Goal: Contribute content

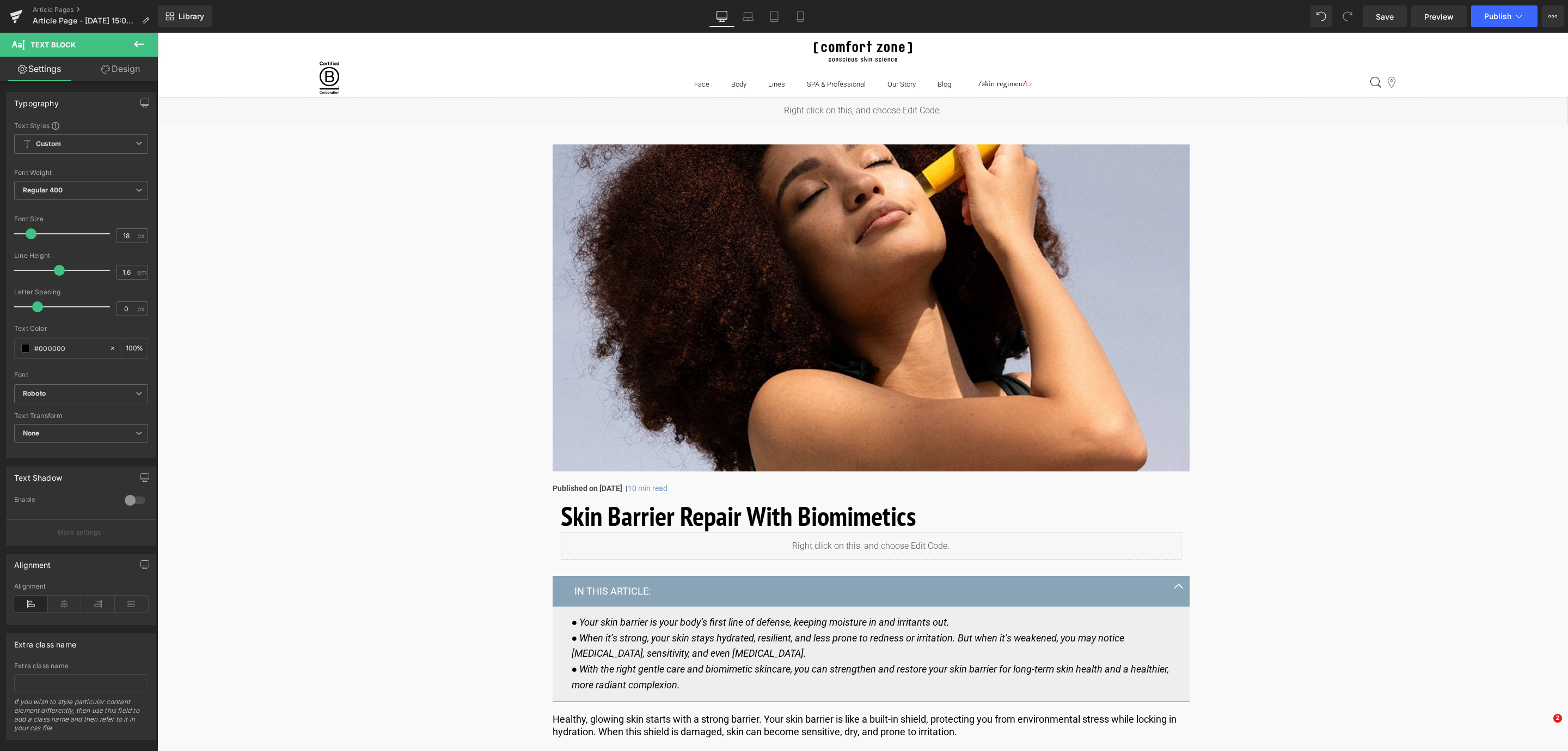
click at [1384, 17] on span "Save" at bounding box center [1385, 16] width 18 height 12
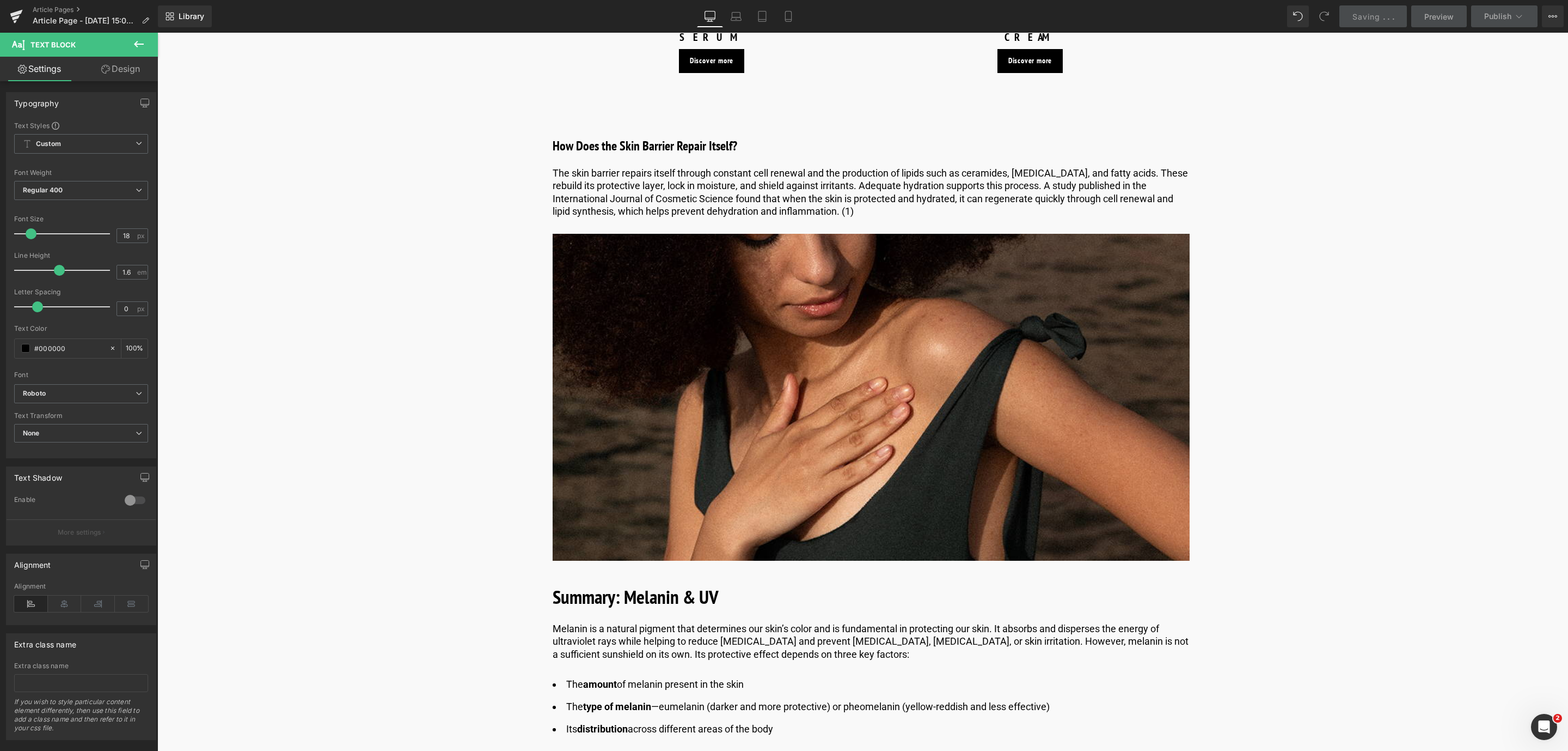
scroll to position [2707, 0]
click at [899, 190] on icon at bounding box center [900, 192] width 2 height 4
click at [897, 190] on link at bounding box center [895, 191] width 12 height 13
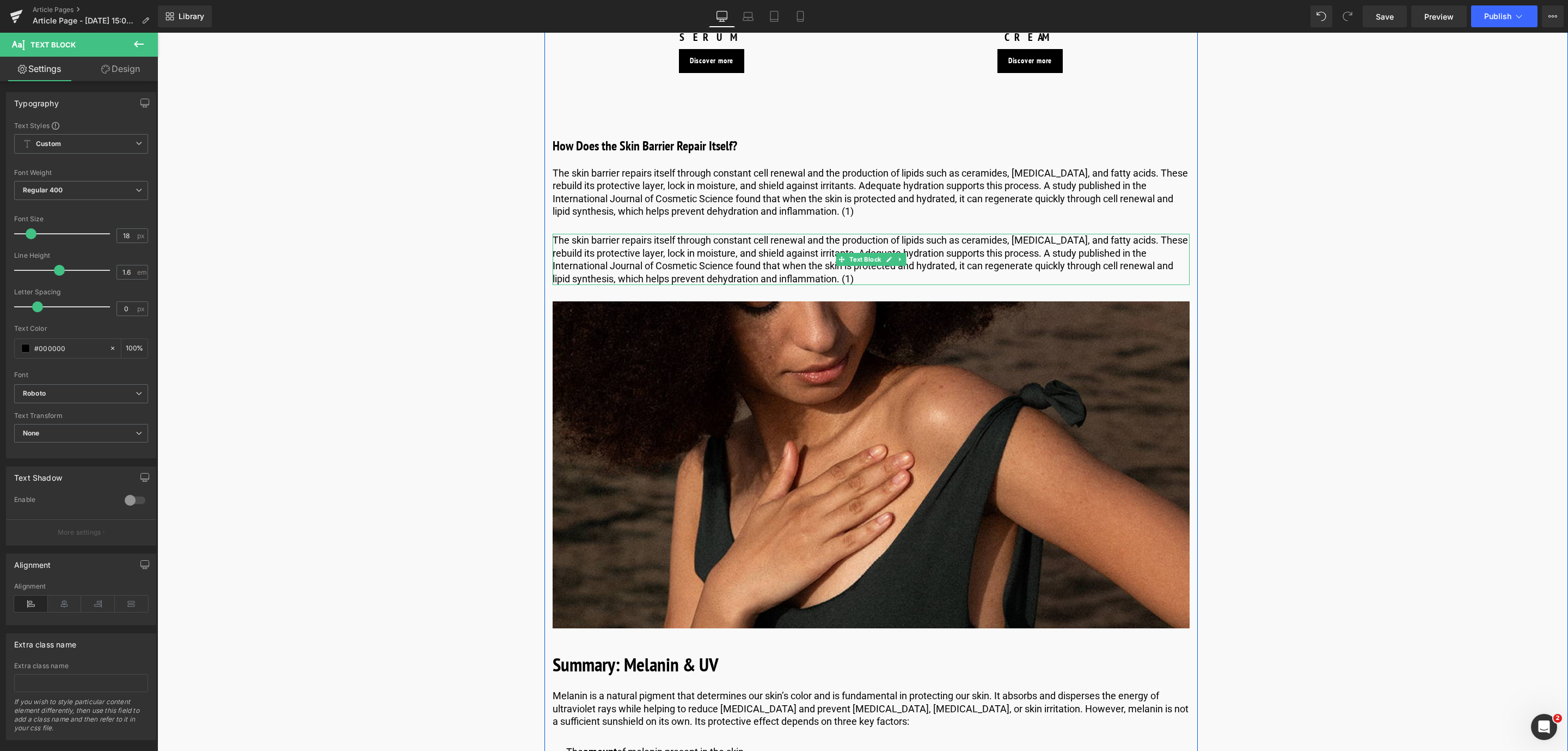
click at [770, 263] on p "The skin barrier repairs itself through constant cell renewal and the productio…" at bounding box center [871, 259] width 637 height 51
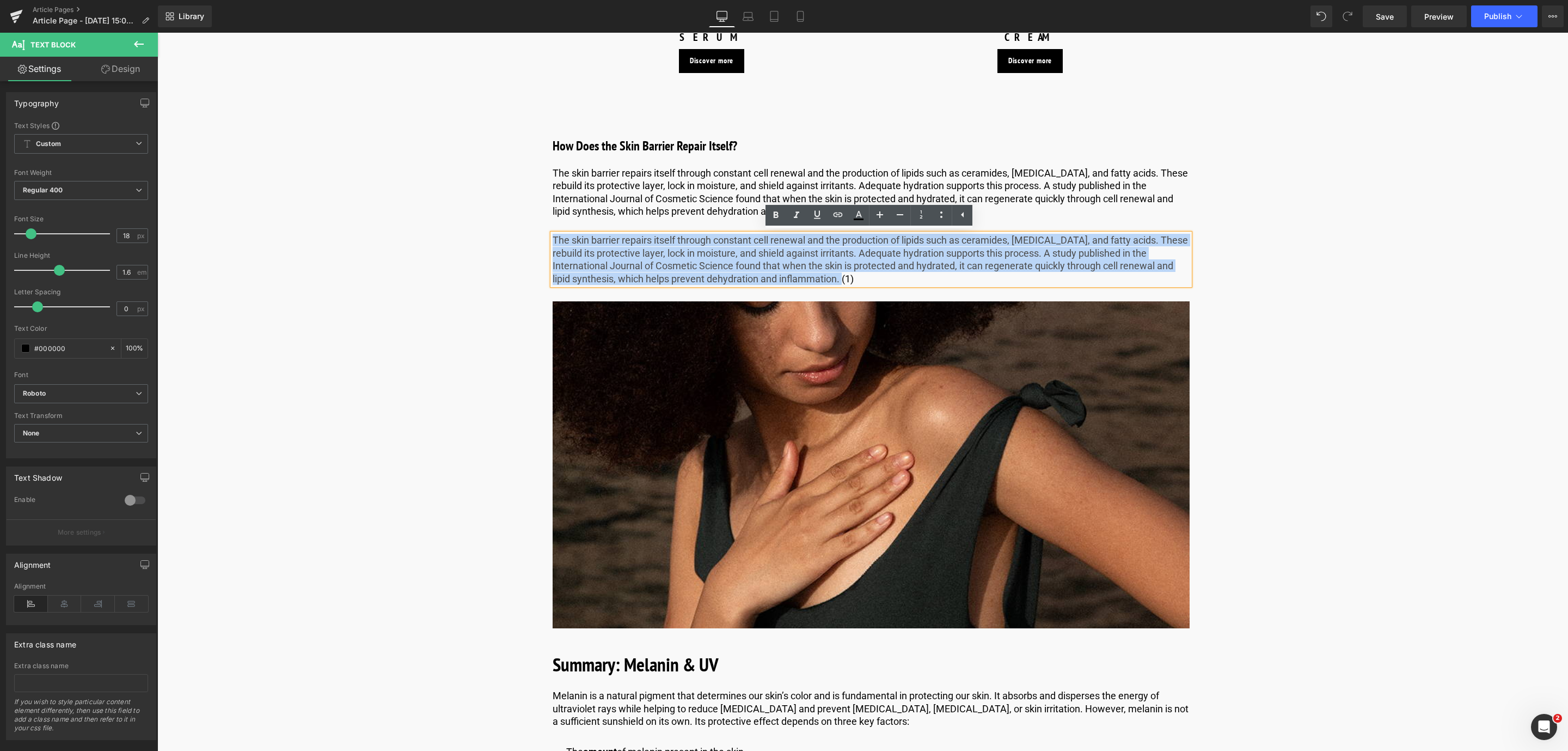
drag, startPoint x: 772, startPoint y: 249, endPoint x: 551, endPoint y: 234, distance: 221.5
click at [553, 234] on p "The skin barrier repairs itself through constant cell renewal and the productio…" at bounding box center [871, 259] width 637 height 51
paste div
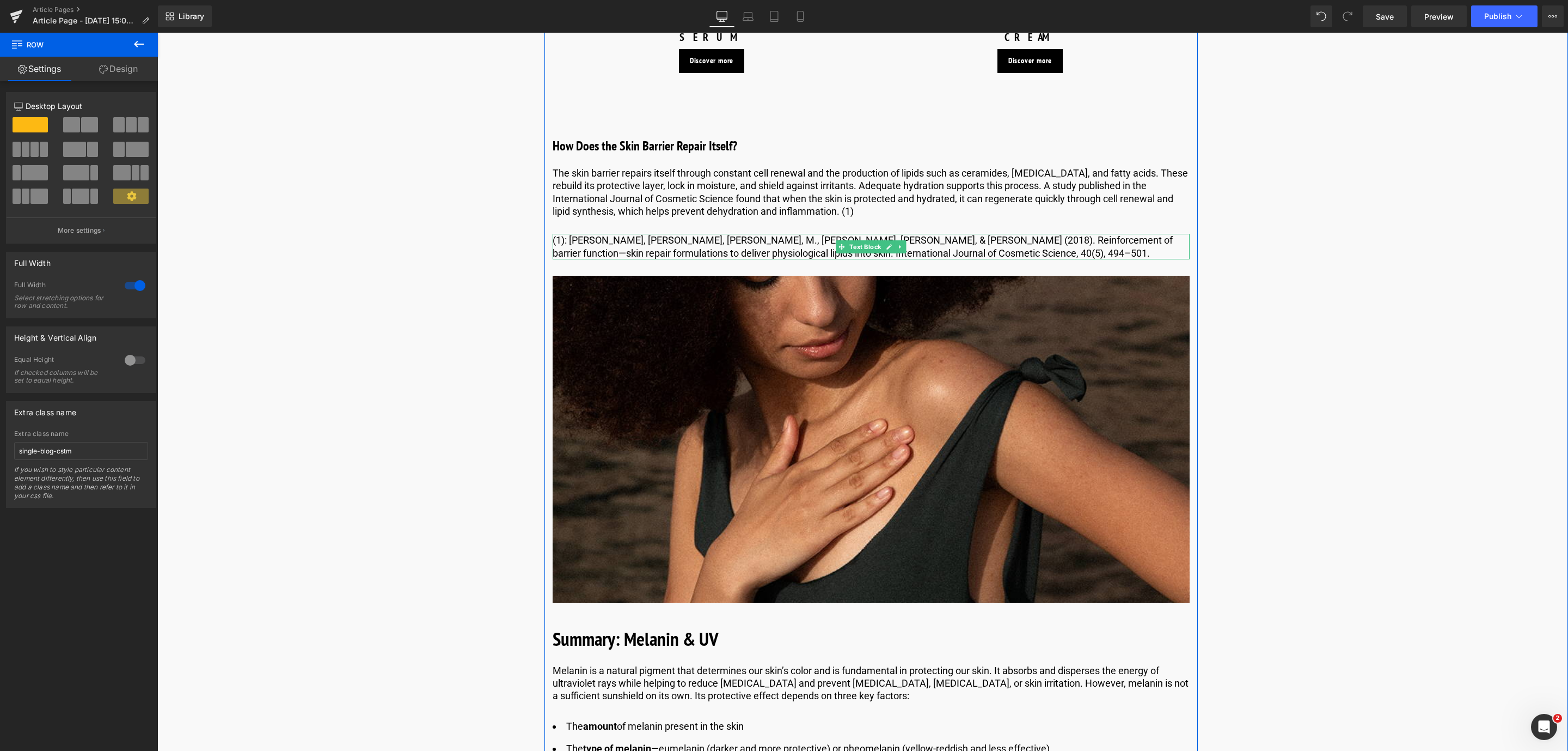
click at [811, 238] on p "(1): [PERSON_NAME], [PERSON_NAME], [PERSON_NAME], M., [PERSON_NAME], [PERSON_NA…" at bounding box center [871, 247] width 637 height 26
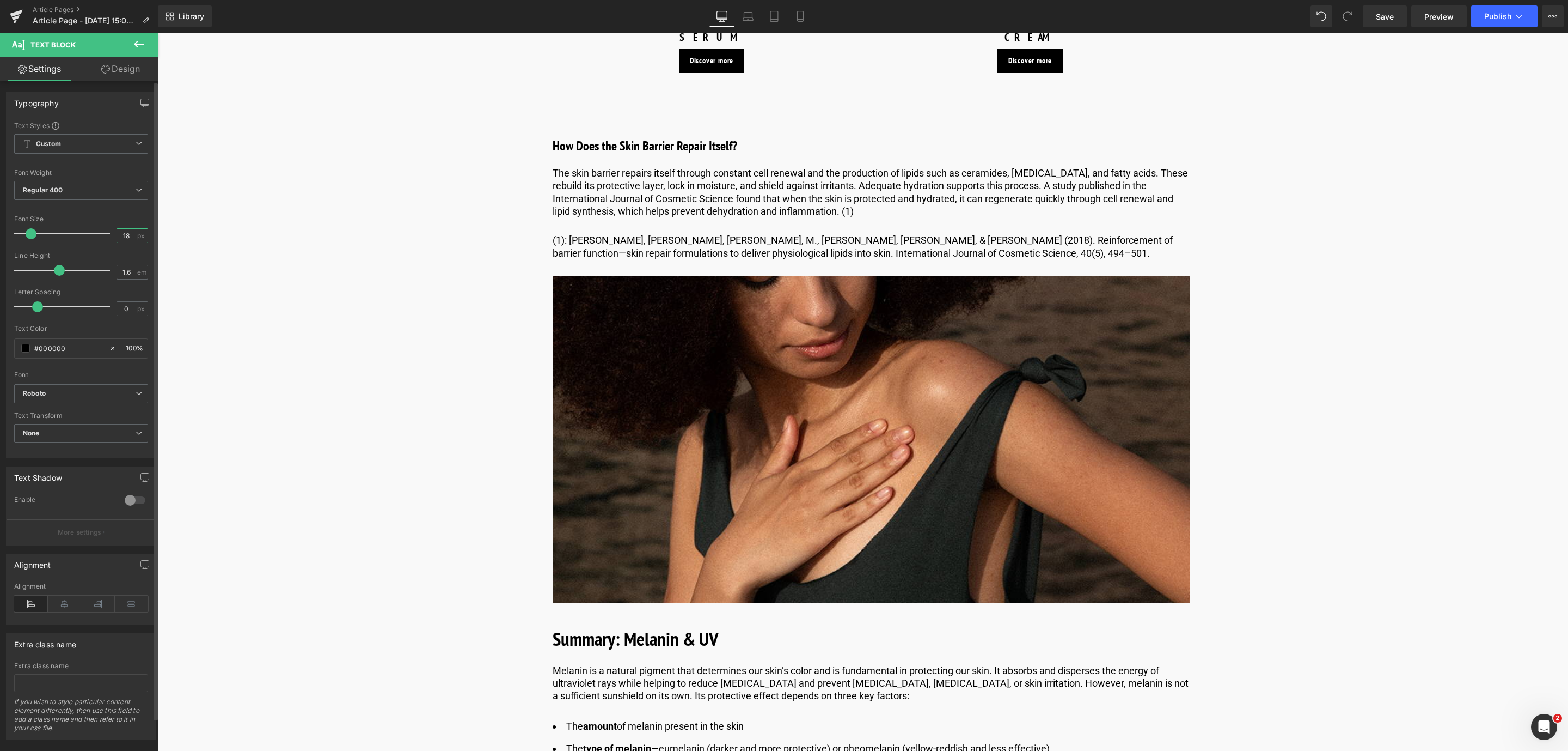
click at [127, 237] on input "18" at bounding box center [126, 236] width 19 height 13
type input "1"
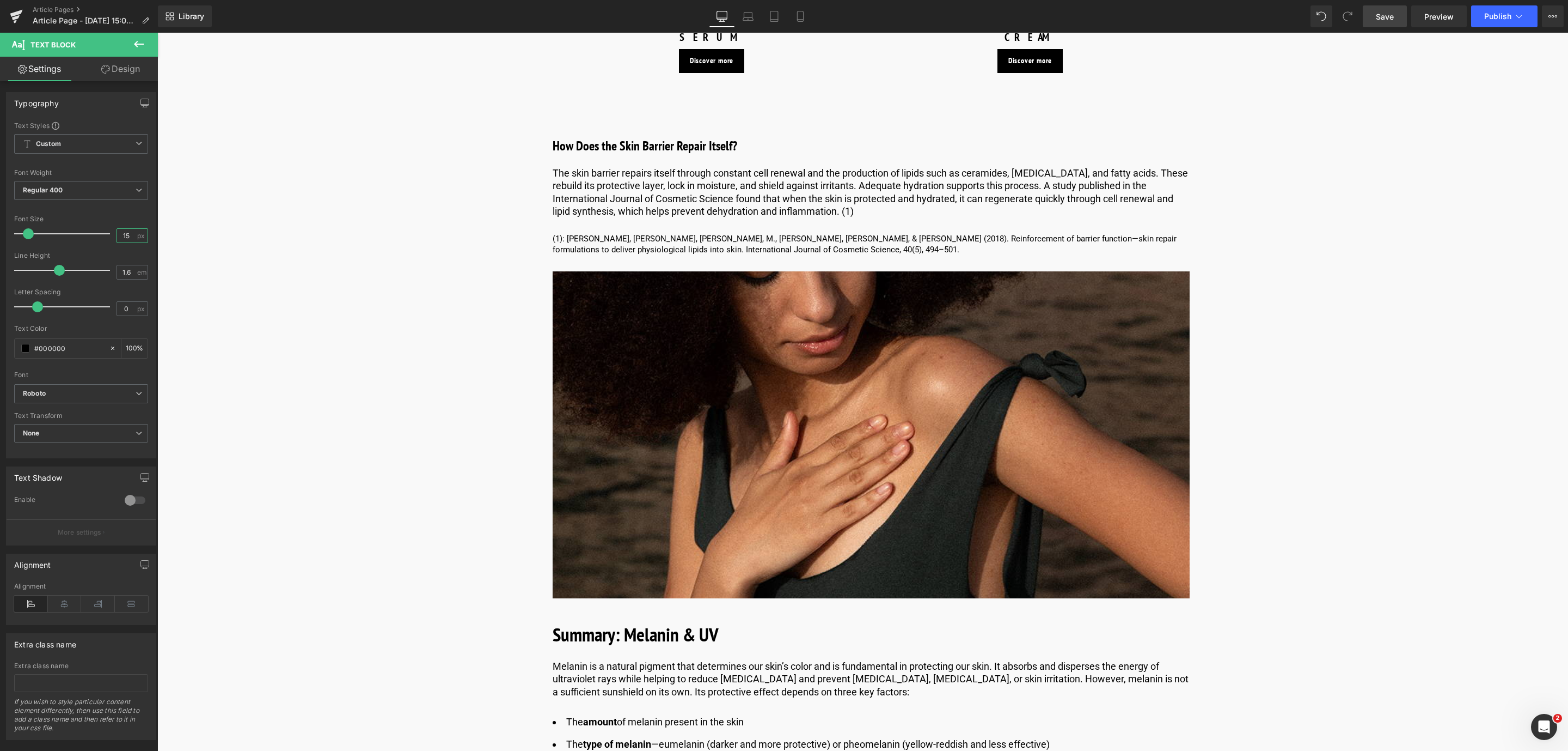
type input "15"
click at [1395, 21] on link "Save" at bounding box center [1385, 16] width 44 height 22
click at [896, 146] on icon at bounding box center [897, 146] width 6 height 7
click at [891, 147] on icon at bounding box center [892, 146] width 6 height 7
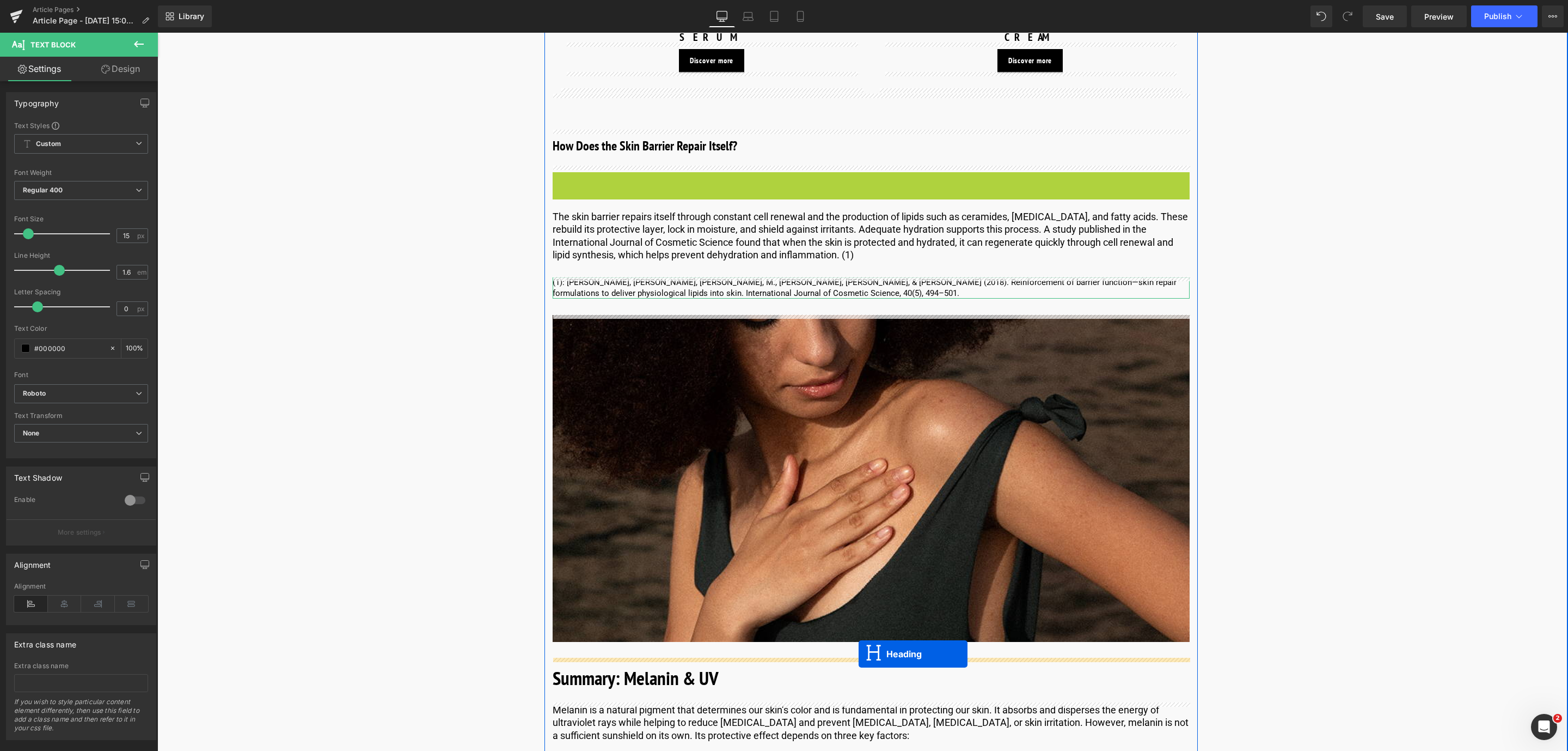
drag, startPoint x: 843, startPoint y: 178, endPoint x: 859, endPoint y: 654, distance: 476.3
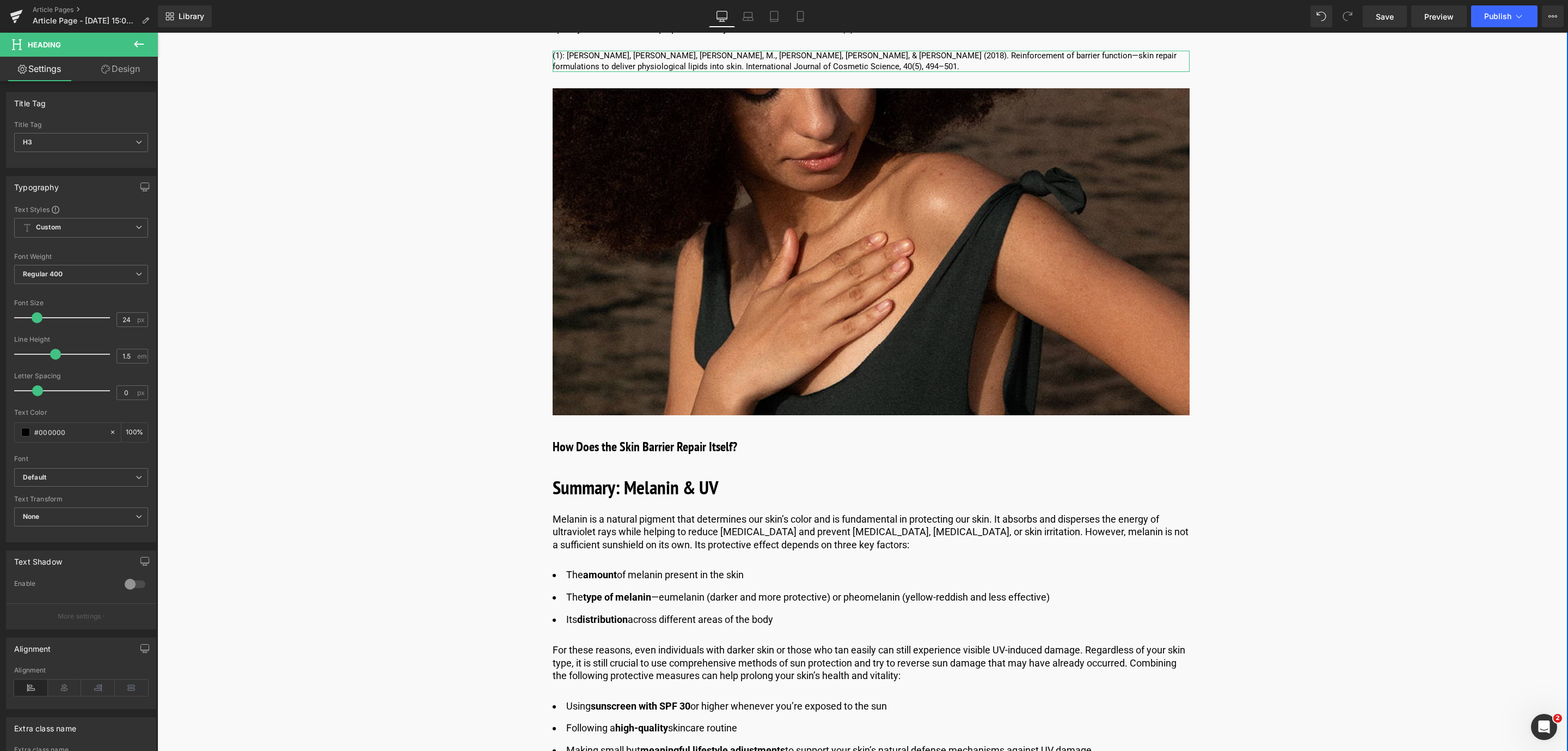
scroll to position [2895, 0]
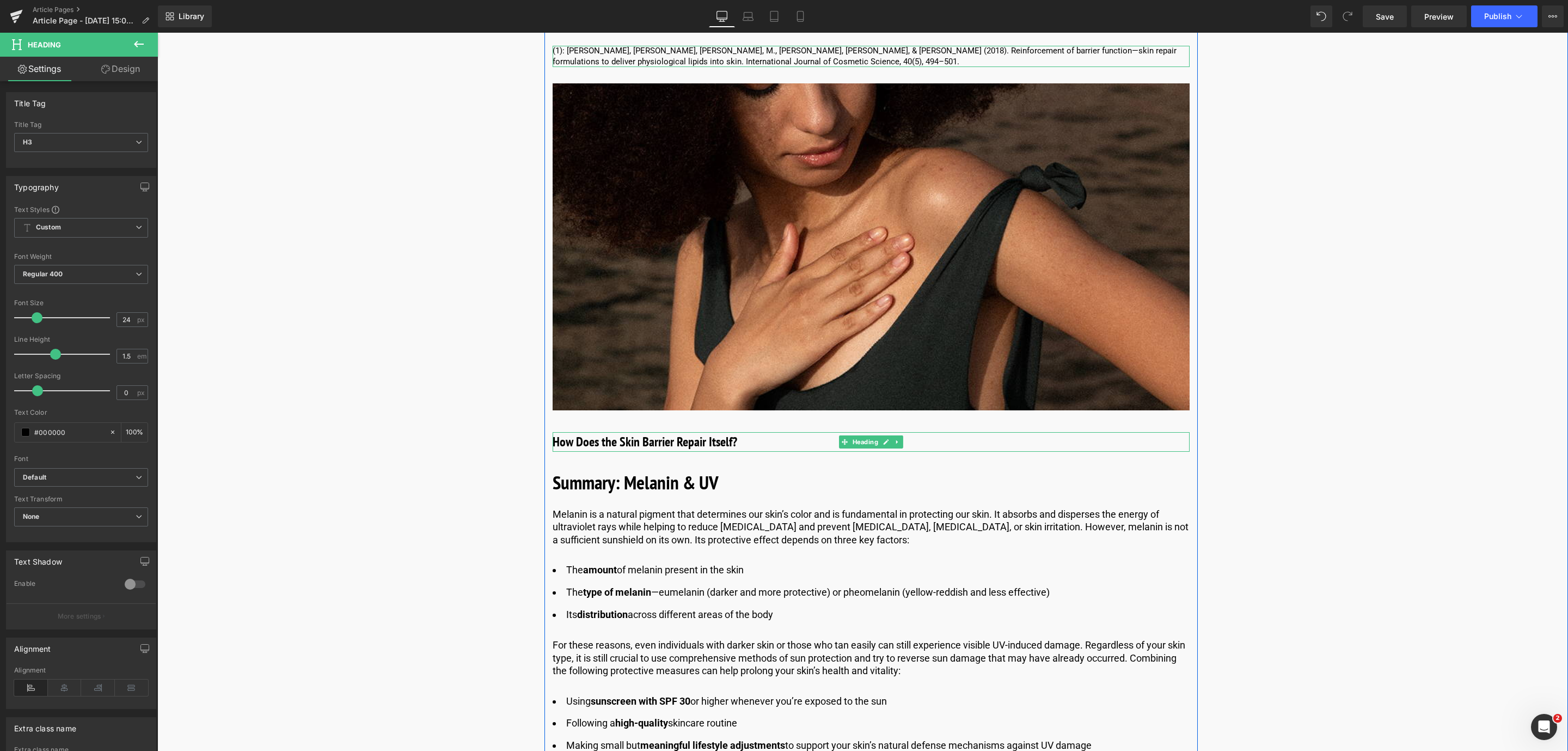
click at [601, 446] on h3 "How Does the Skin Barrier Repair Itself?" at bounding box center [871, 442] width 637 height 19
drag, startPoint x: 754, startPoint y: 445, endPoint x: 544, endPoint y: 441, distance: 210.0
paste div
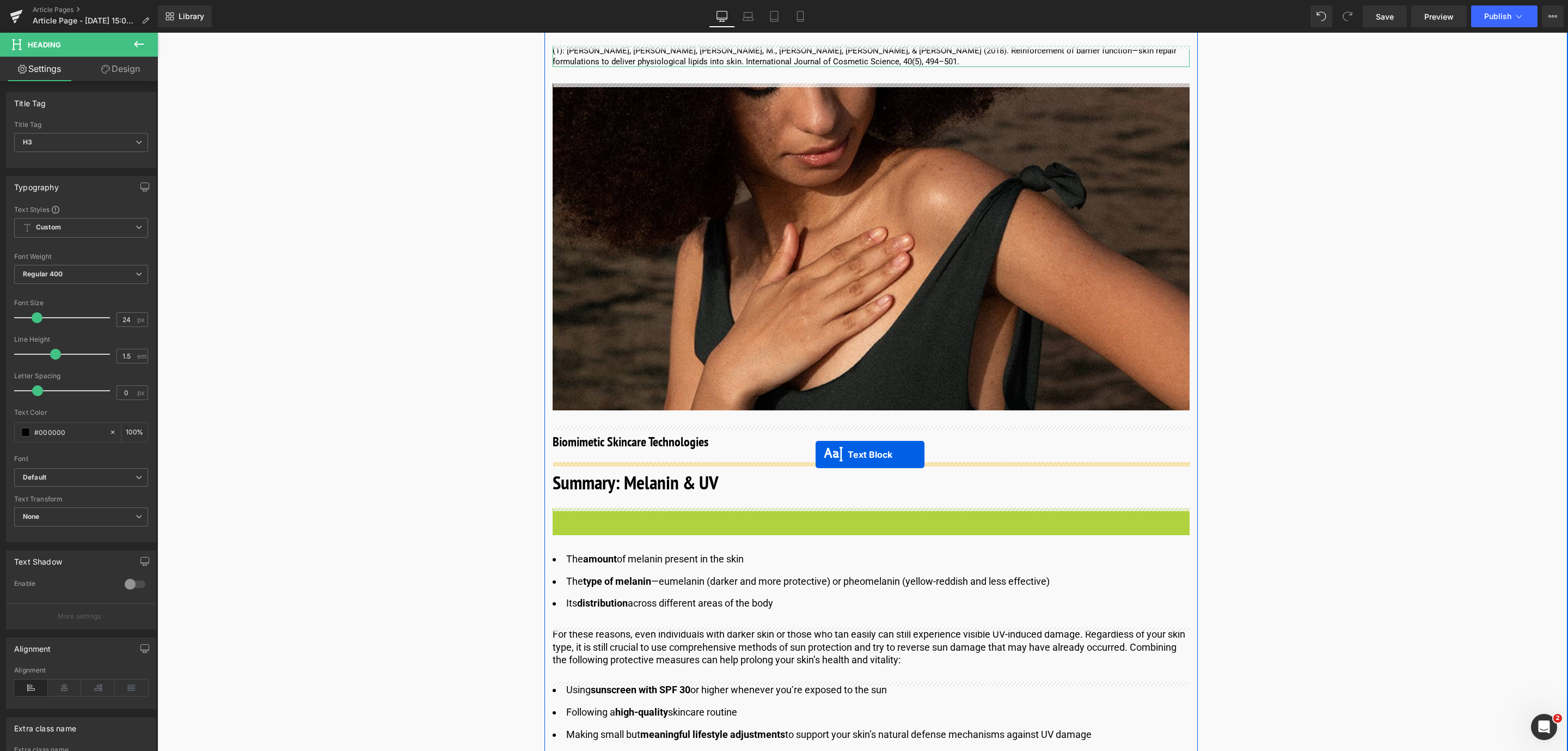
drag, startPoint x: 836, startPoint y: 532, endPoint x: 816, endPoint y: 454, distance: 80.5
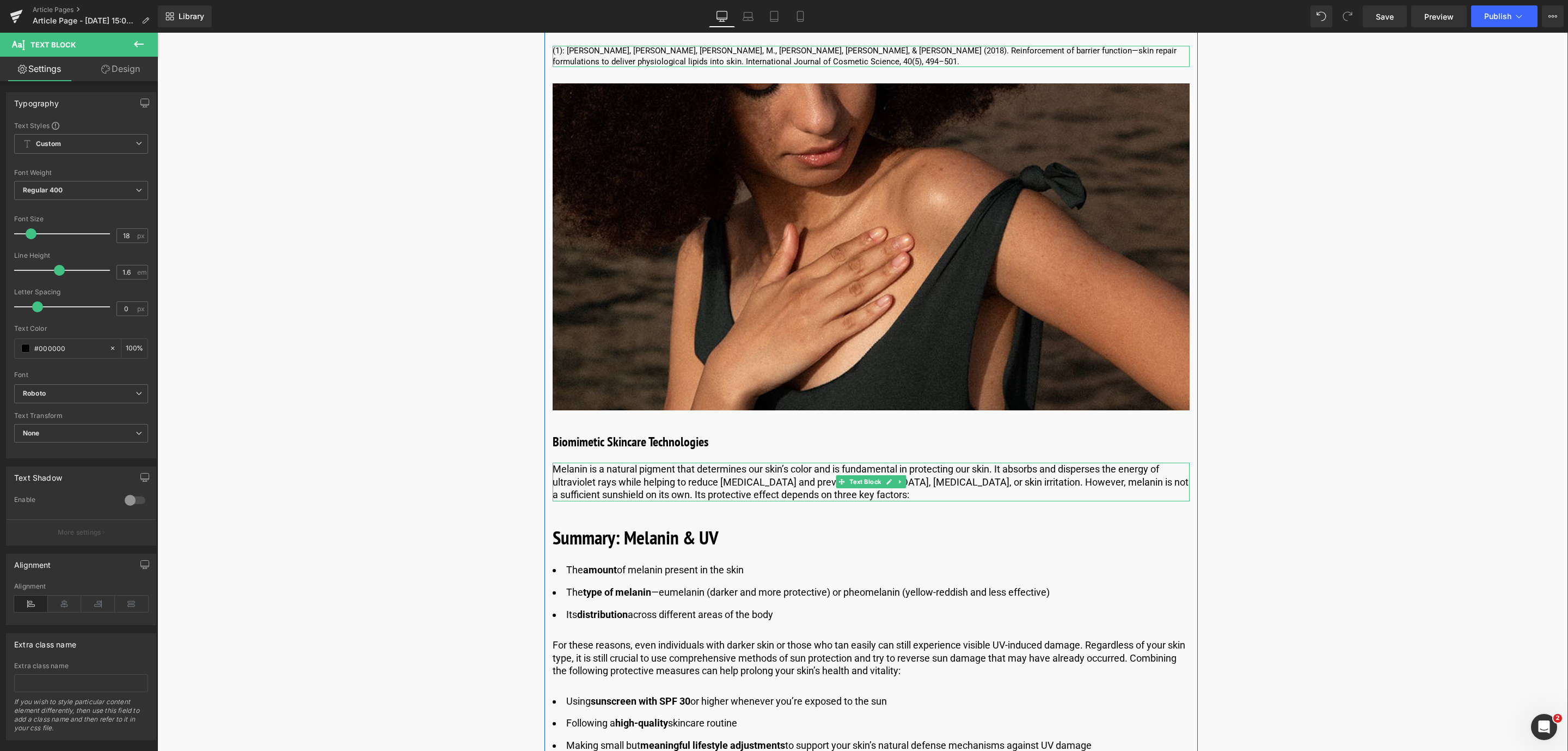
click at [620, 481] on p "Melanin is a natural pigment that determines our skin’s color and is fundamenta…" at bounding box center [871, 481] width 637 height 38
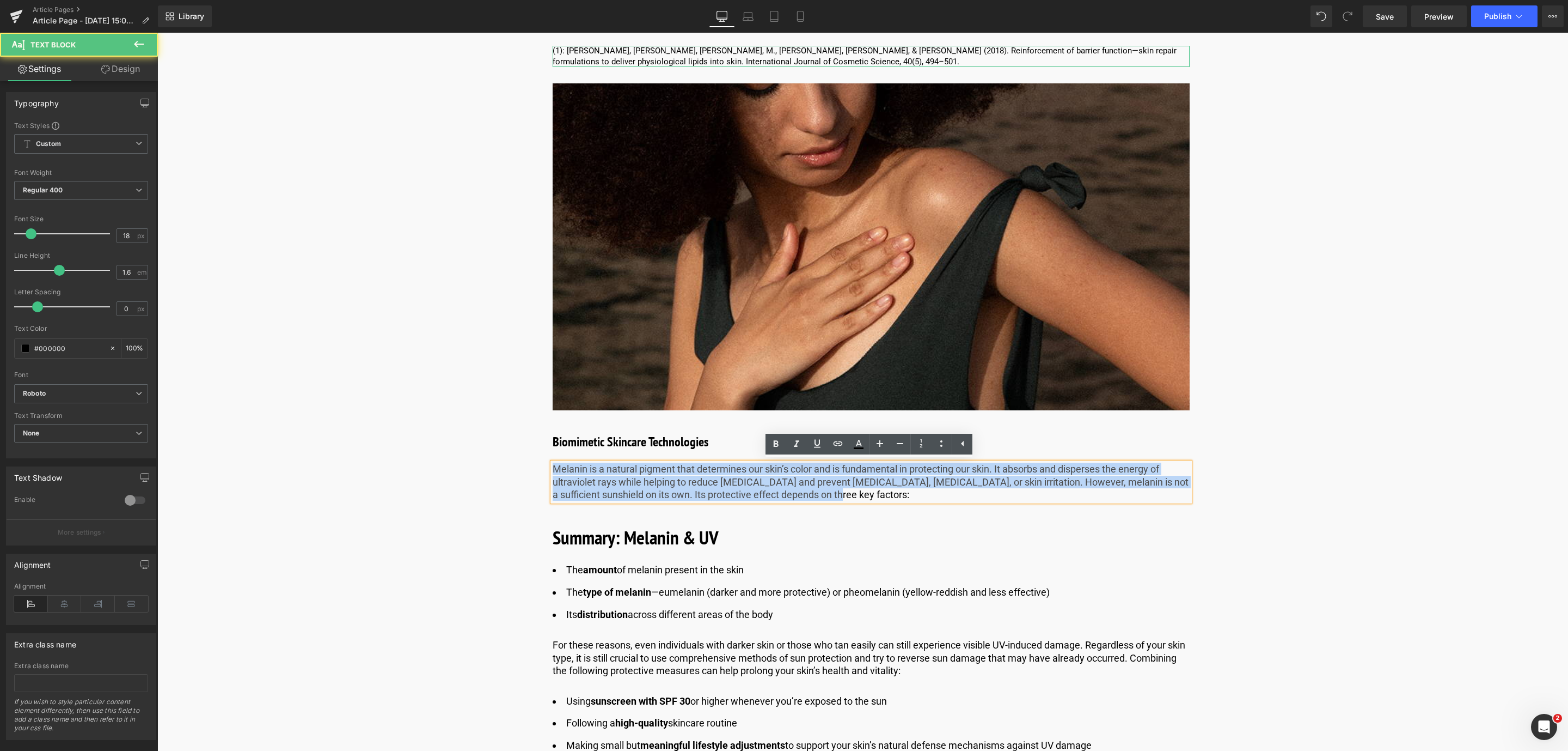
drag, startPoint x: 875, startPoint y: 493, endPoint x: 541, endPoint y: 440, distance: 338.2
paste div
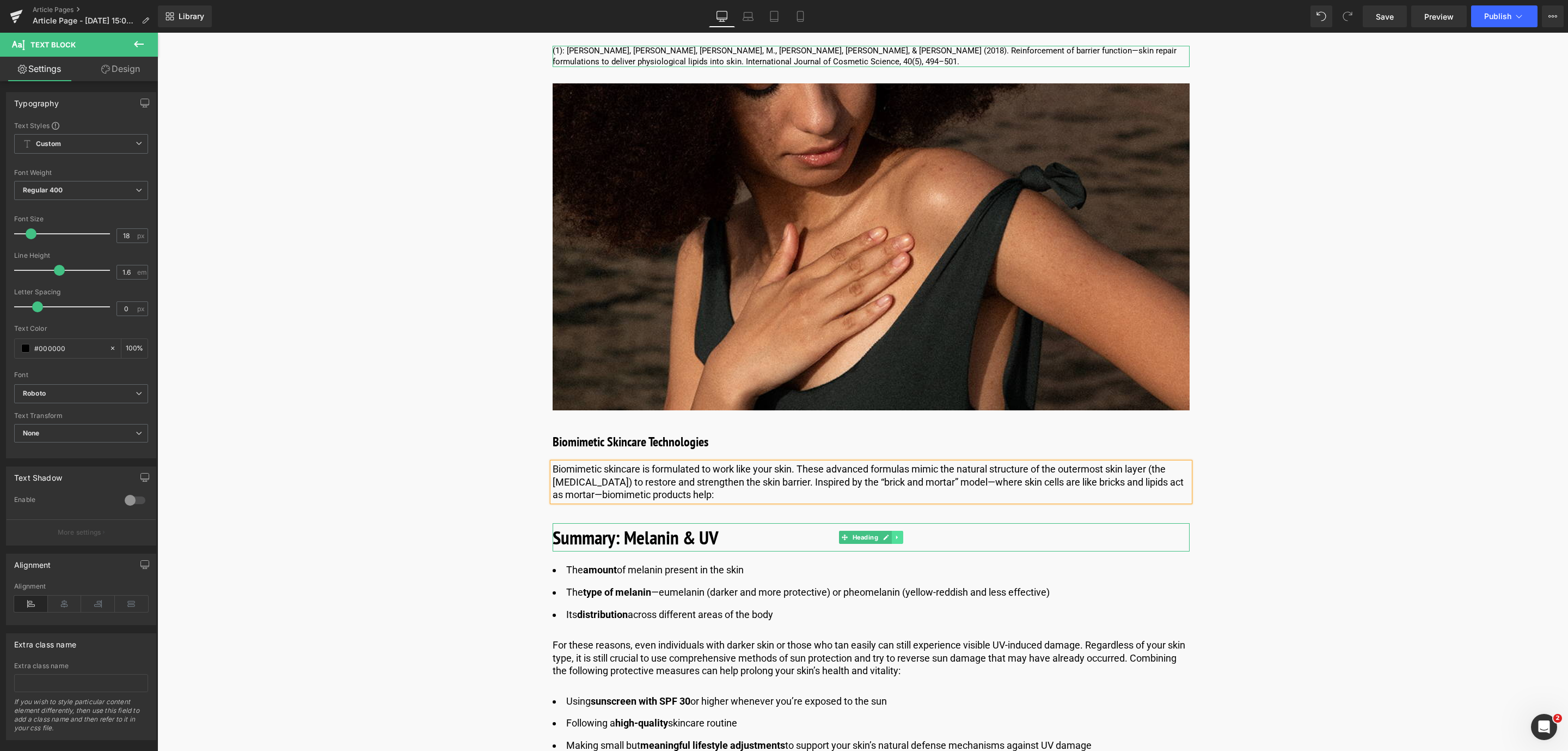
click at [895, 534] on icon at bounding box center [897, 537] width 6 height 7
click at [897, 534] on link at bounding box center [903, 537] width 12 height 13
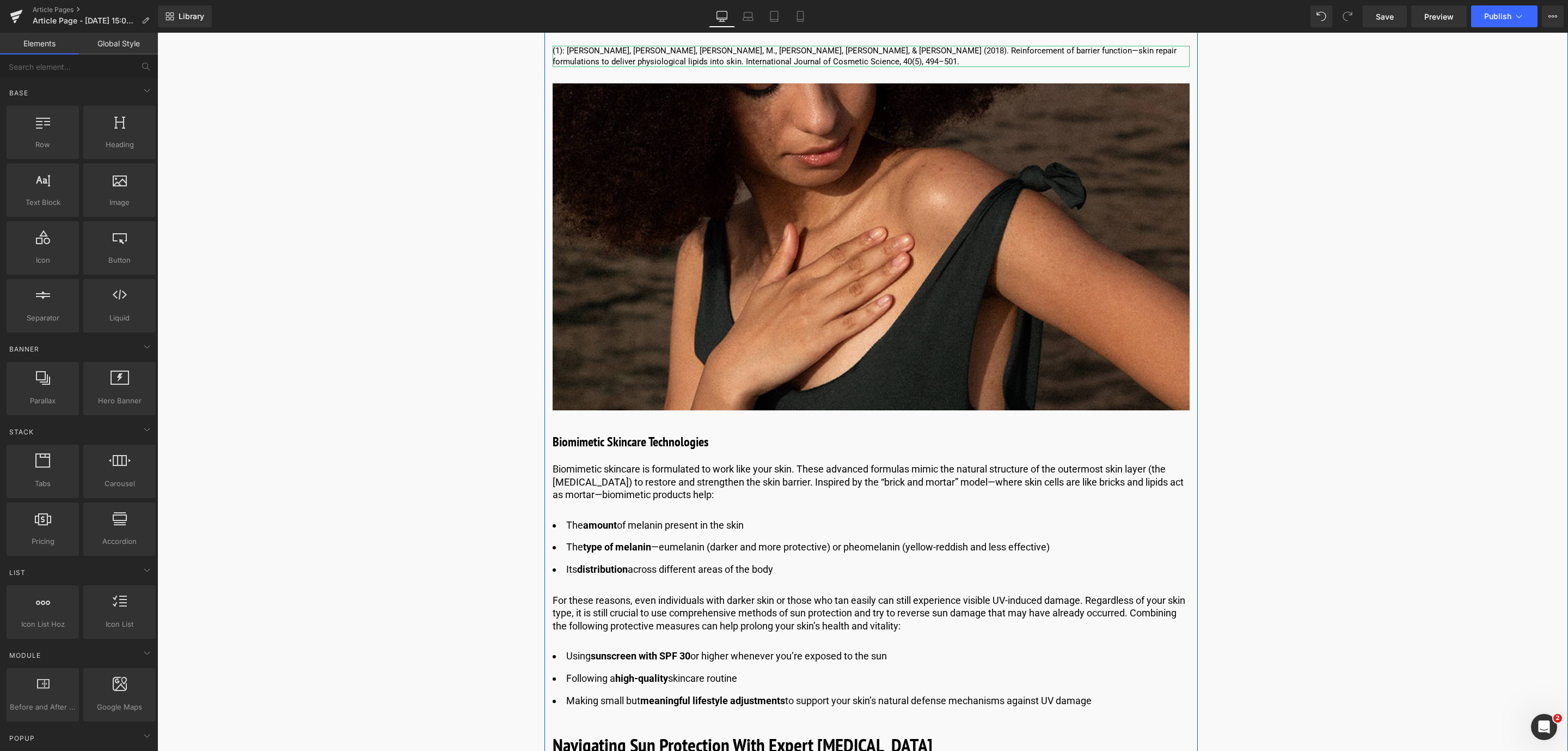
click at [611, 548] on strong "type of melanin" at bounding box center [617, 546] width 68 height 12
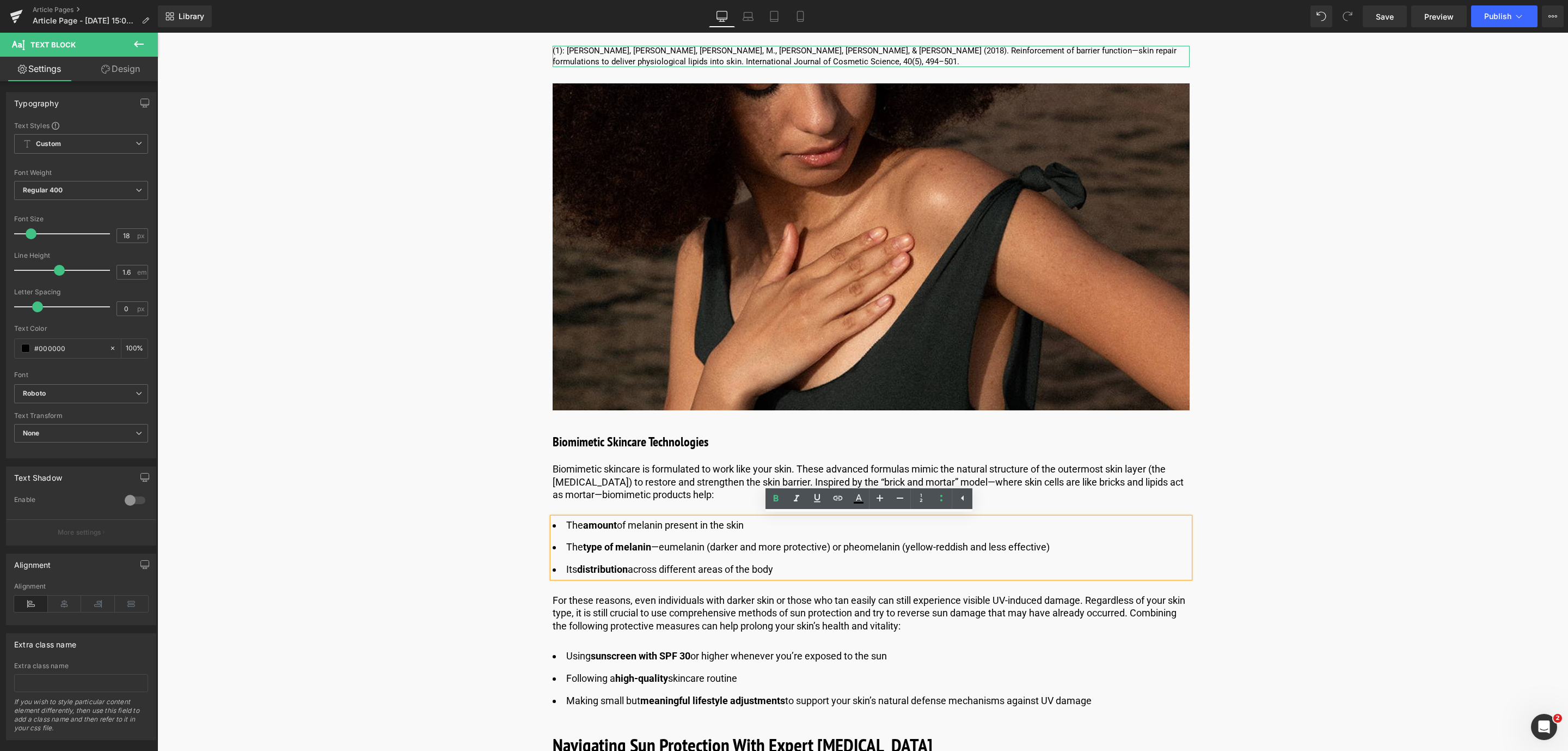
drag, startPoint x: 805, startPoint y: 572, endPoint x: 545, endPoint y: 524, distance: 264.4
paste div
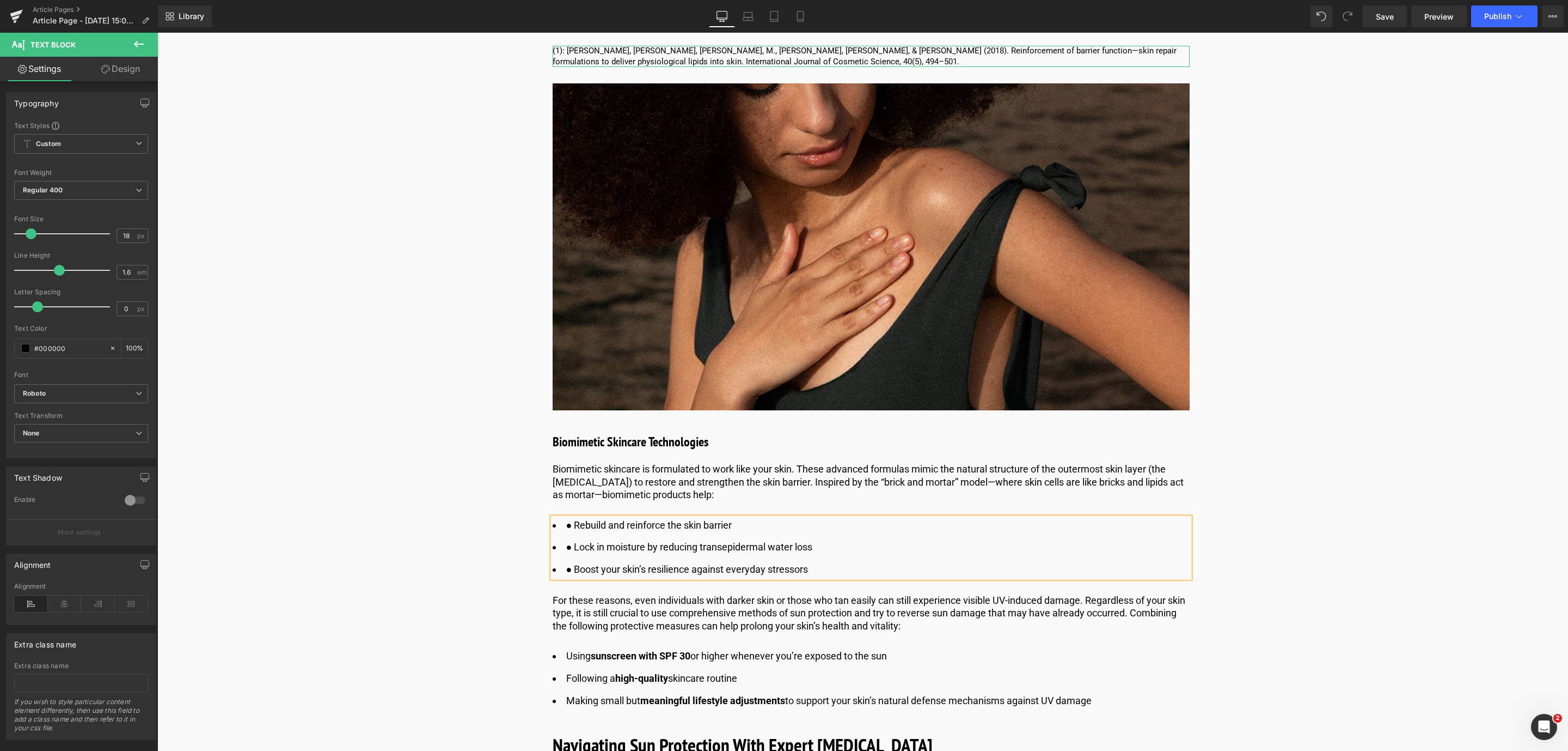
click at [572, 566] on li "● Boost your skin’s resilience against everyday stressors" at bounding box center [871, 569] width 637 height 16
click at [1389, 29] on div "Library Desktop Desktop Laptop Tablet Mobile Save Preview Publish Scheduled Vie…" at bounding box center [863, 16] width 1410 height 33
click at [1388, 17] on span "Save" at bounding box center [1385, 16] width 18 height 12
click at [902, 610] on link at bounding box center [900, 613] width 12 height 13
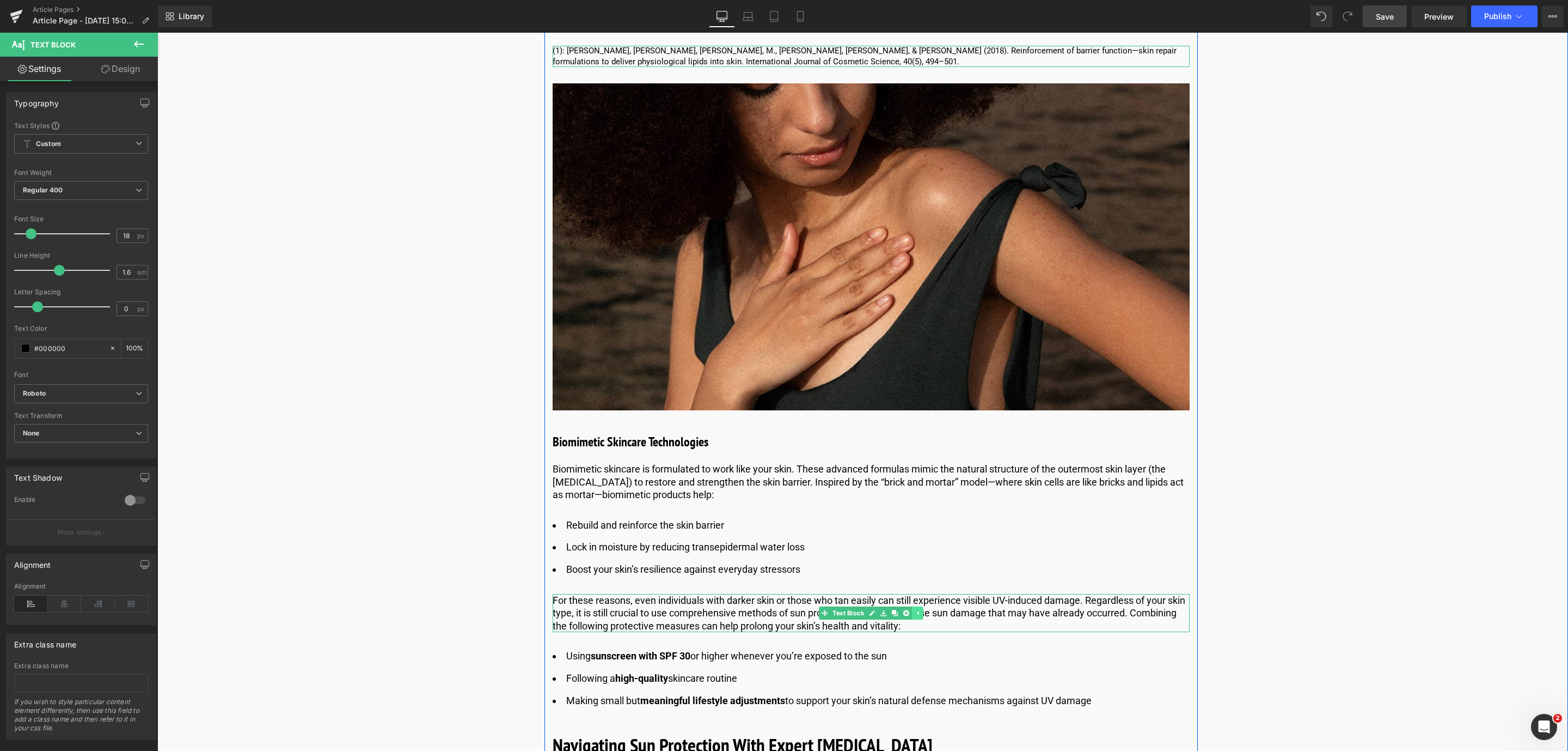
click at [903, 610] on icon at bounding box center [906, 613] width 6 height 6
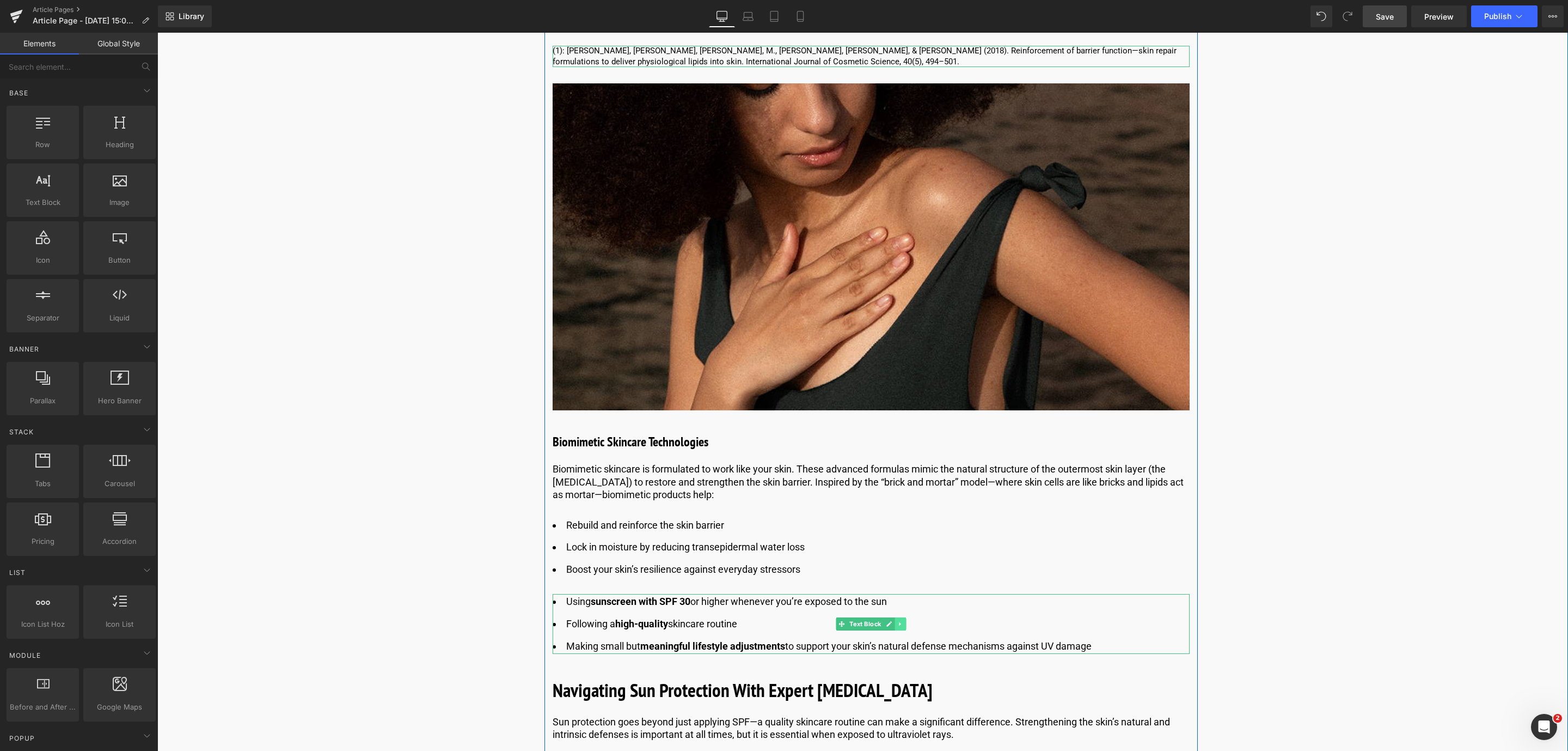
click at [900, 621] on icon at bounding box center [900, 624] width 6 height 7
click at [900, 621] on link at bounding box center [906, 623] width 12 height 13
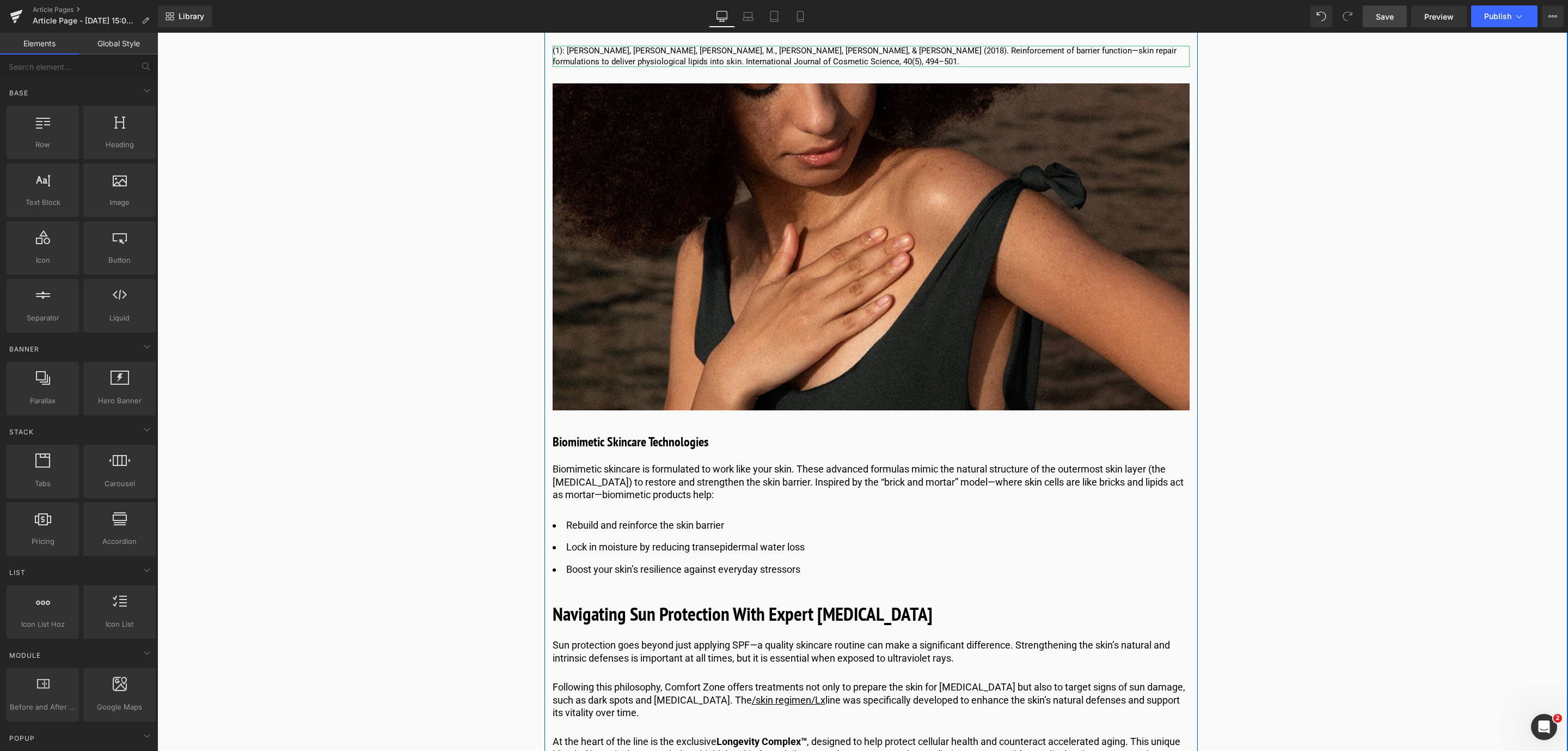
click at [666, 615] on b "Navigating Sun Protection With Expert [MEDICAL_DATA]" at bounding box center [743, 613] width 380 height 25
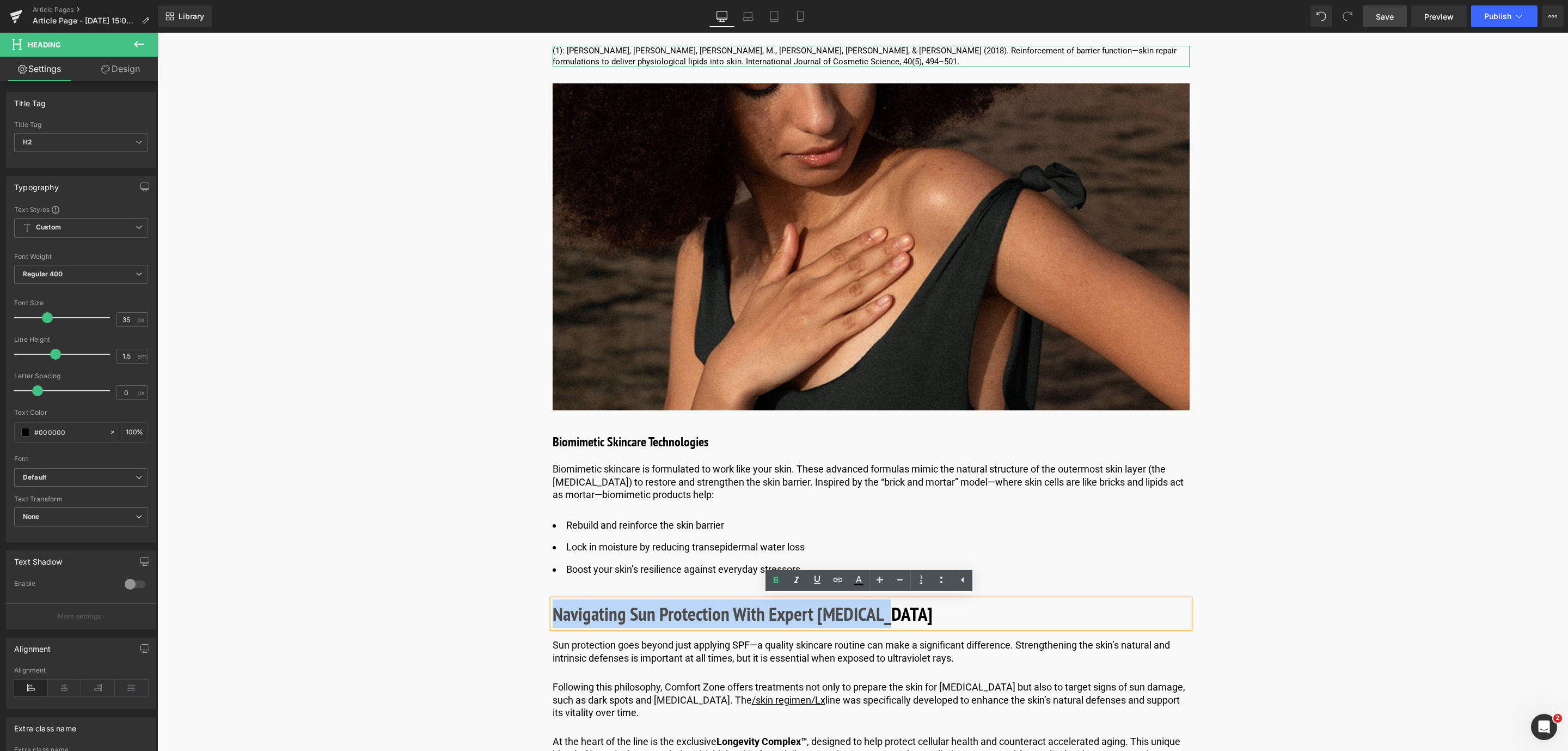
drag, startPoint x: 906, startPoint y: 617, endPoint x: 543, endPoint y: 615, distance: 363.0
paste div
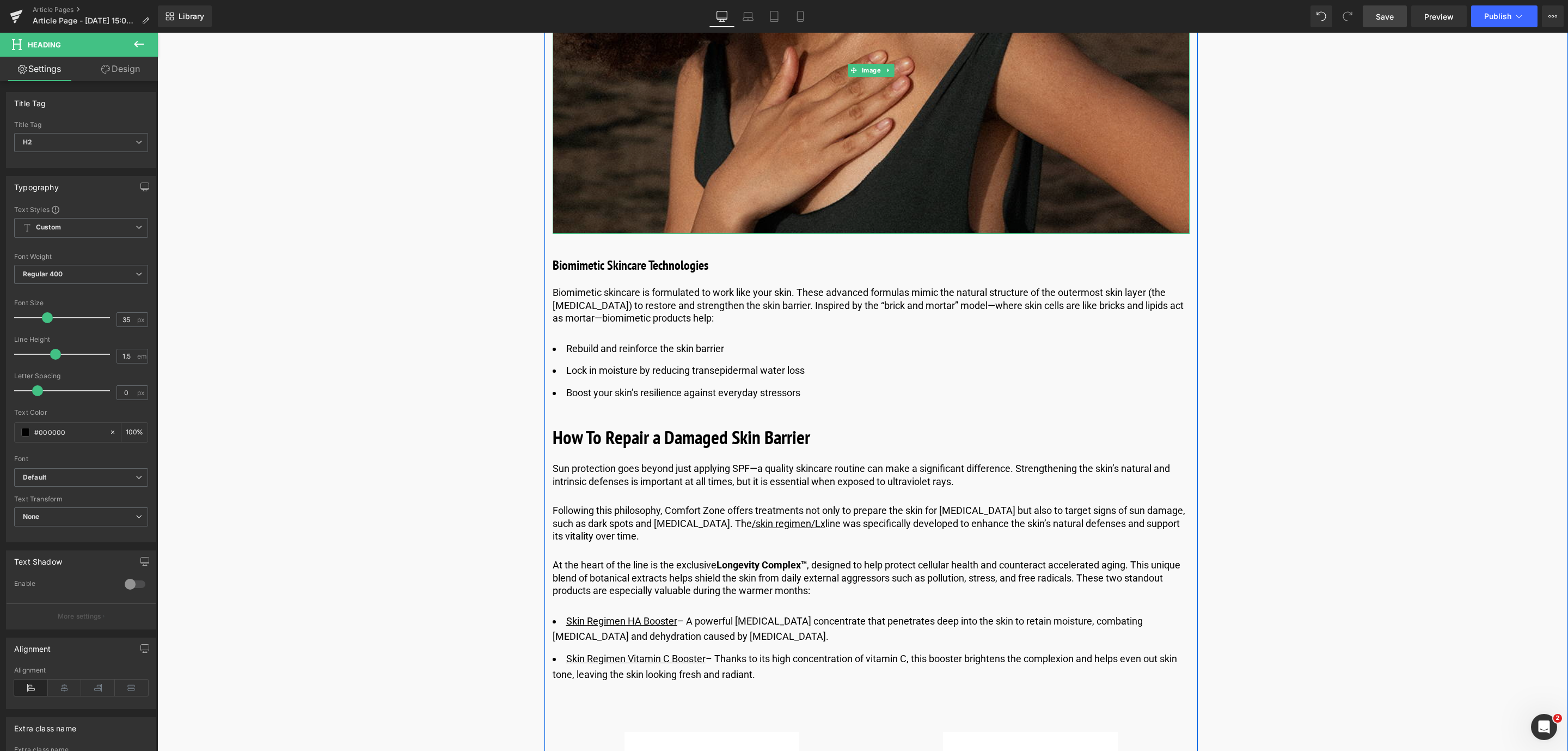
scroll to position [3073, 0]
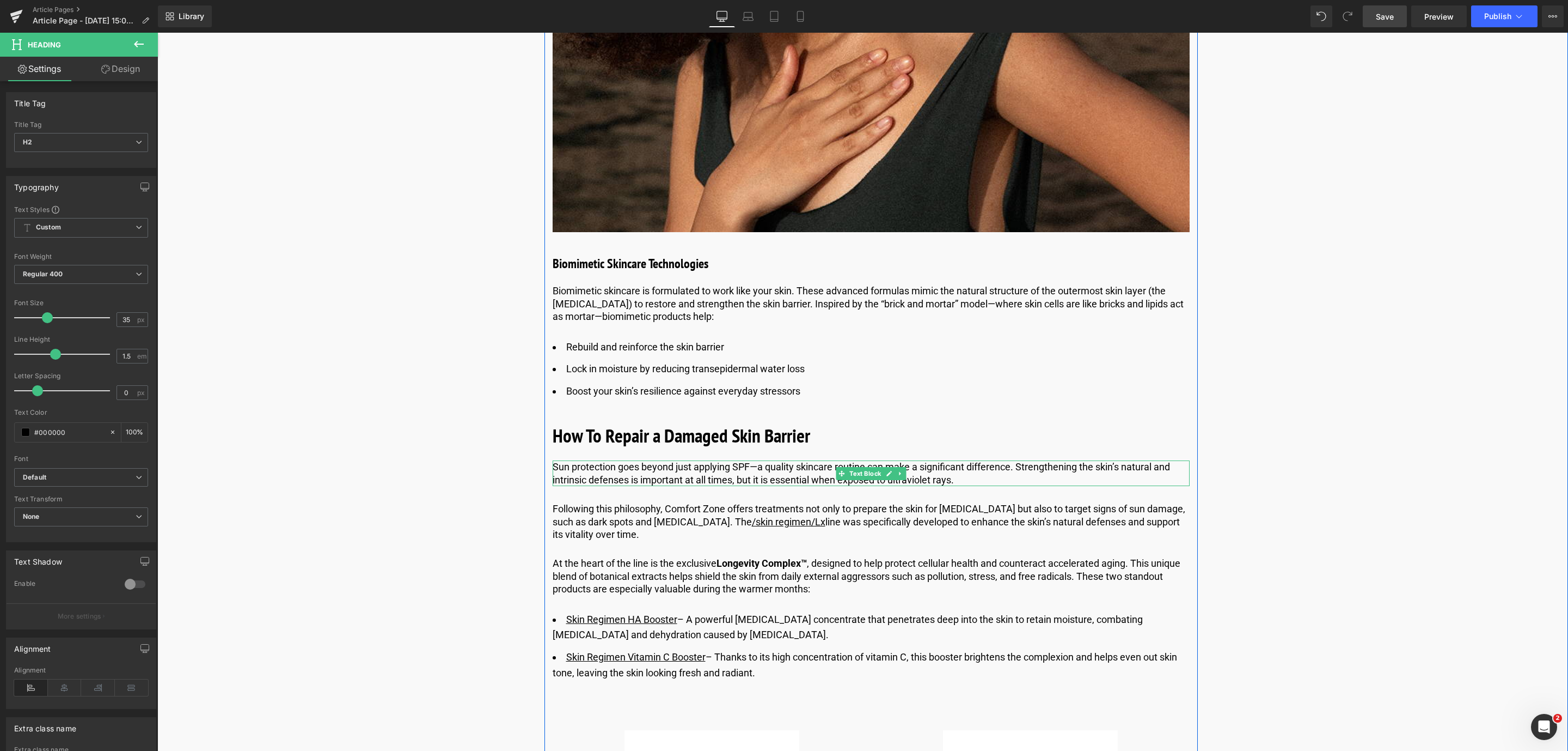
click at [561, 478] on p "Sun protection goes beyond just applying SPF—a quality skincare routine can mak…" at bounding box center [871, 473] width 637 height 26
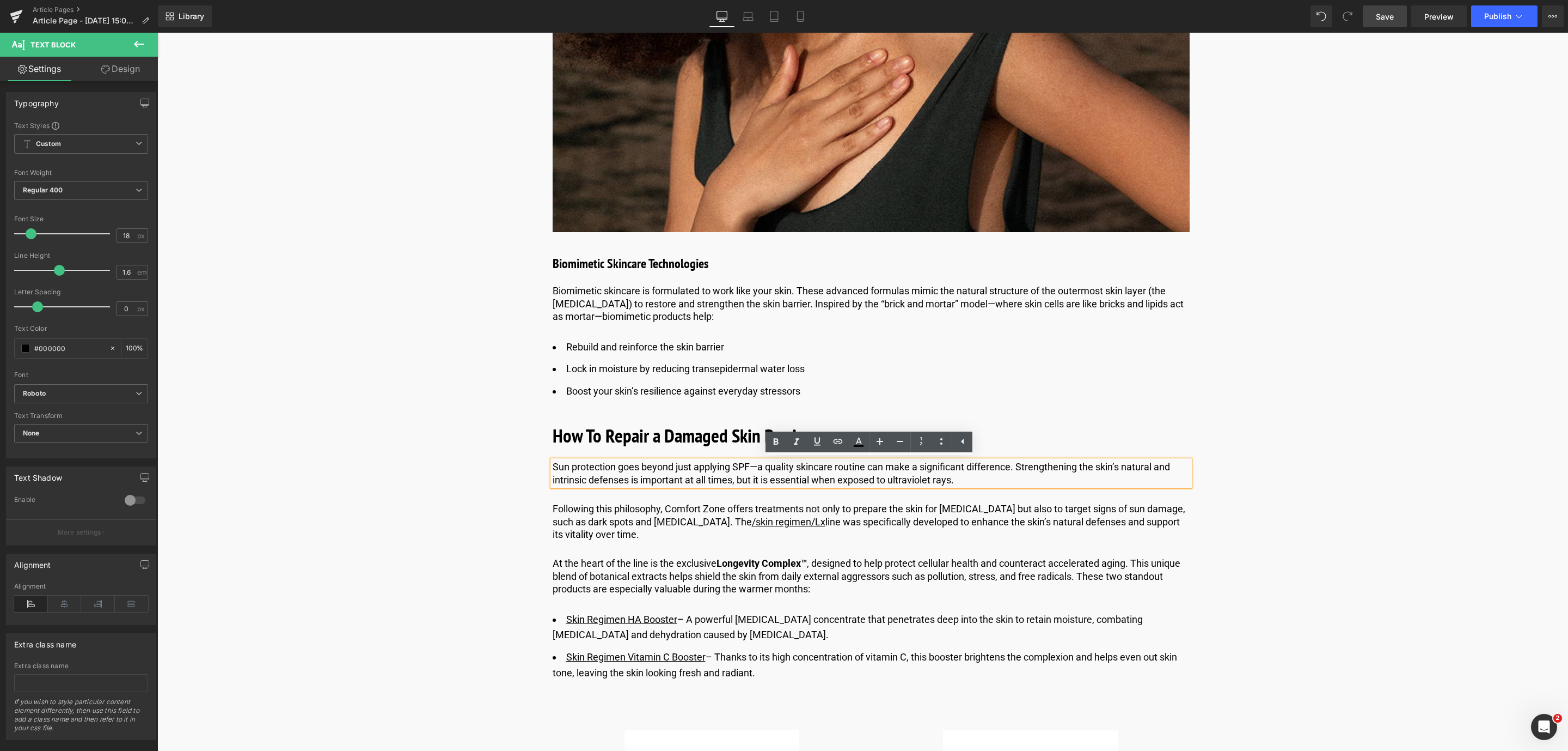
drag, startPoint x: 976, startPoint y: 482, endPoint x: 528, endPoint y: 469, distance: 448.2
paste div
click at [899, 520] on icon at bounding box center [900, 521] width 2 height 4
click at [900, 520] on link at bounding box center [906, 521] width 12 height 13
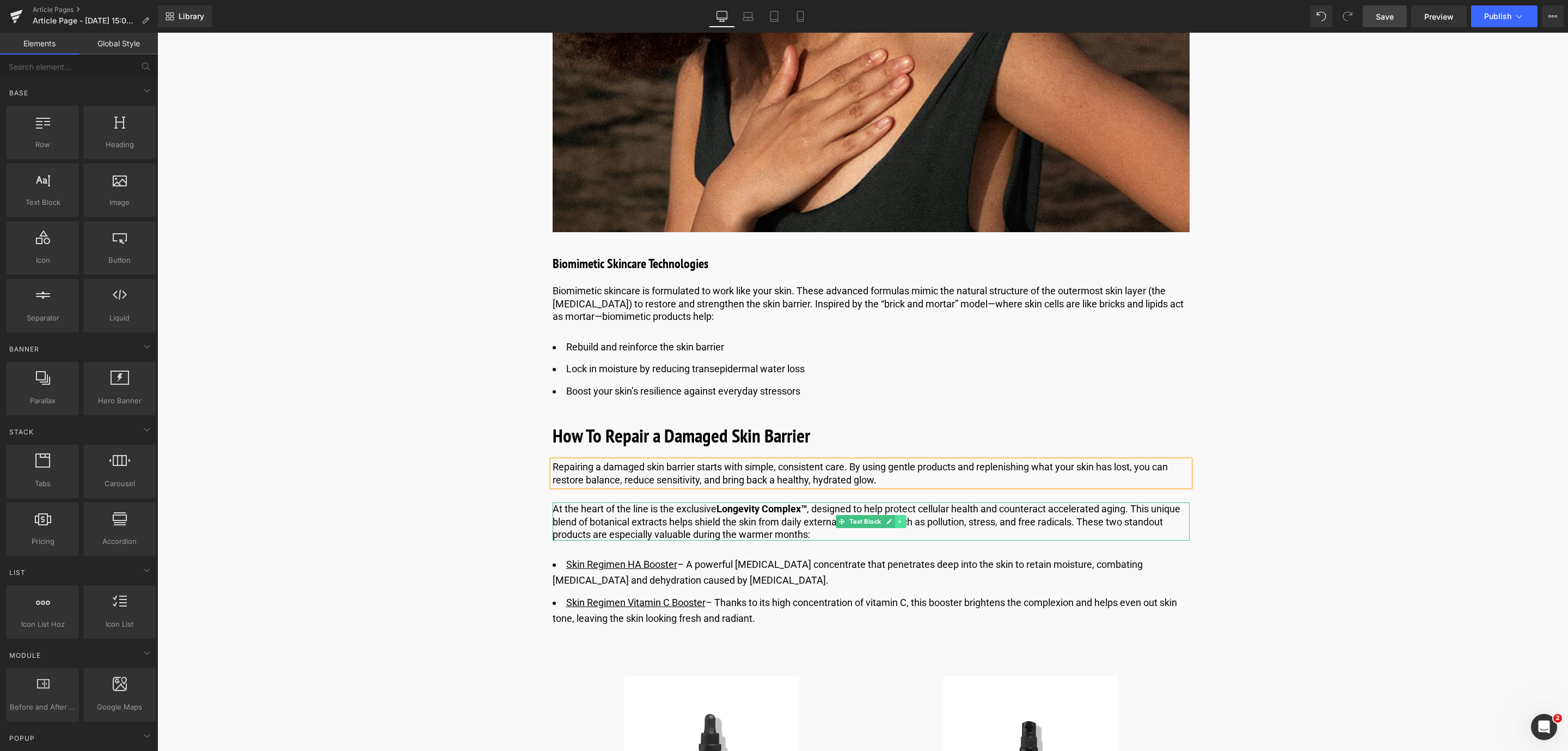
click at [900, 523] on icon at bounding box center [900, 521] width 6 height 7
click at [900, 523] on link at bounding box center [906, 521] width 12 height 13
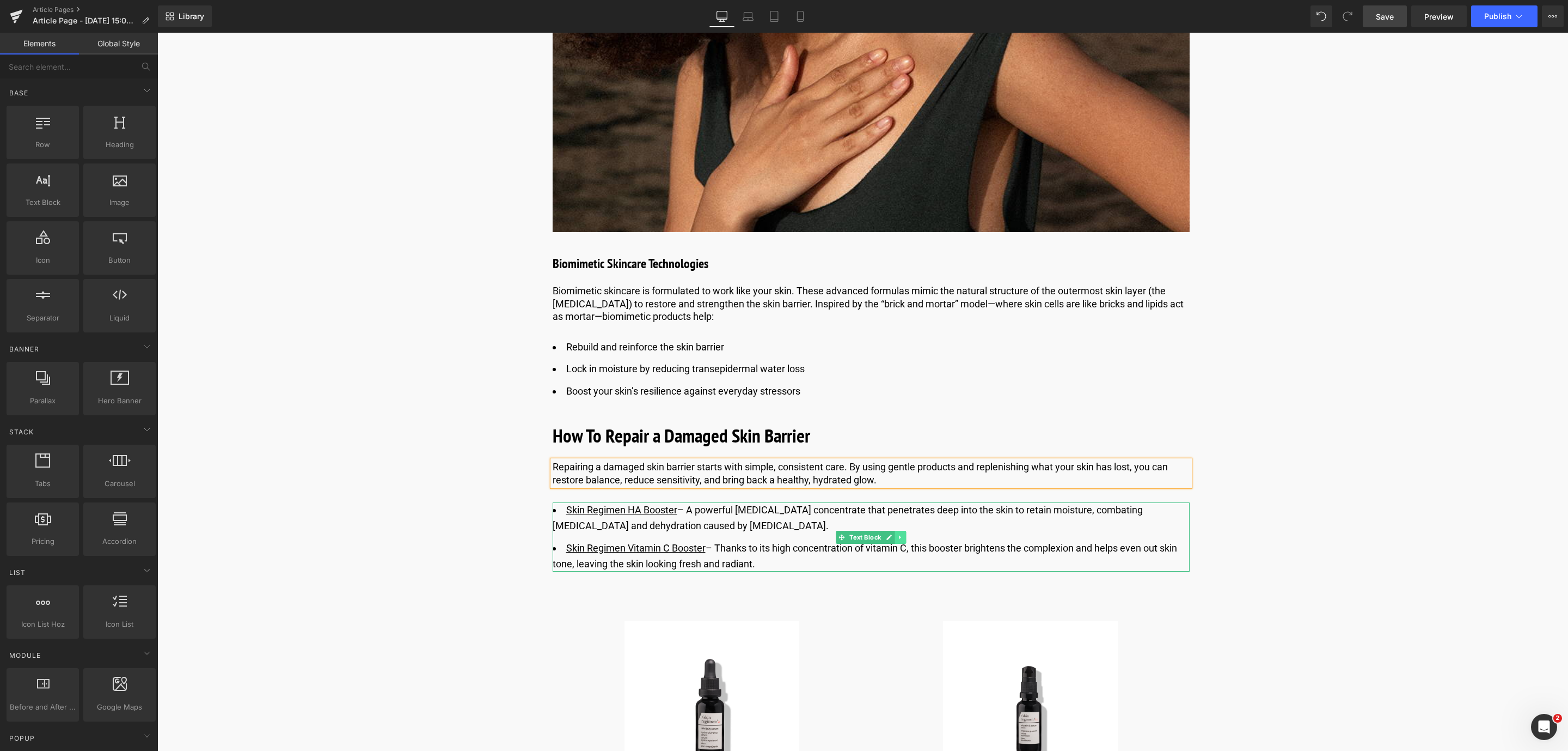
click at [900, 531] on link at bounding box center [900, 537] width 12 height 13
click at [901, 531] on link at bounding box center [906, 537] width 12 height 13
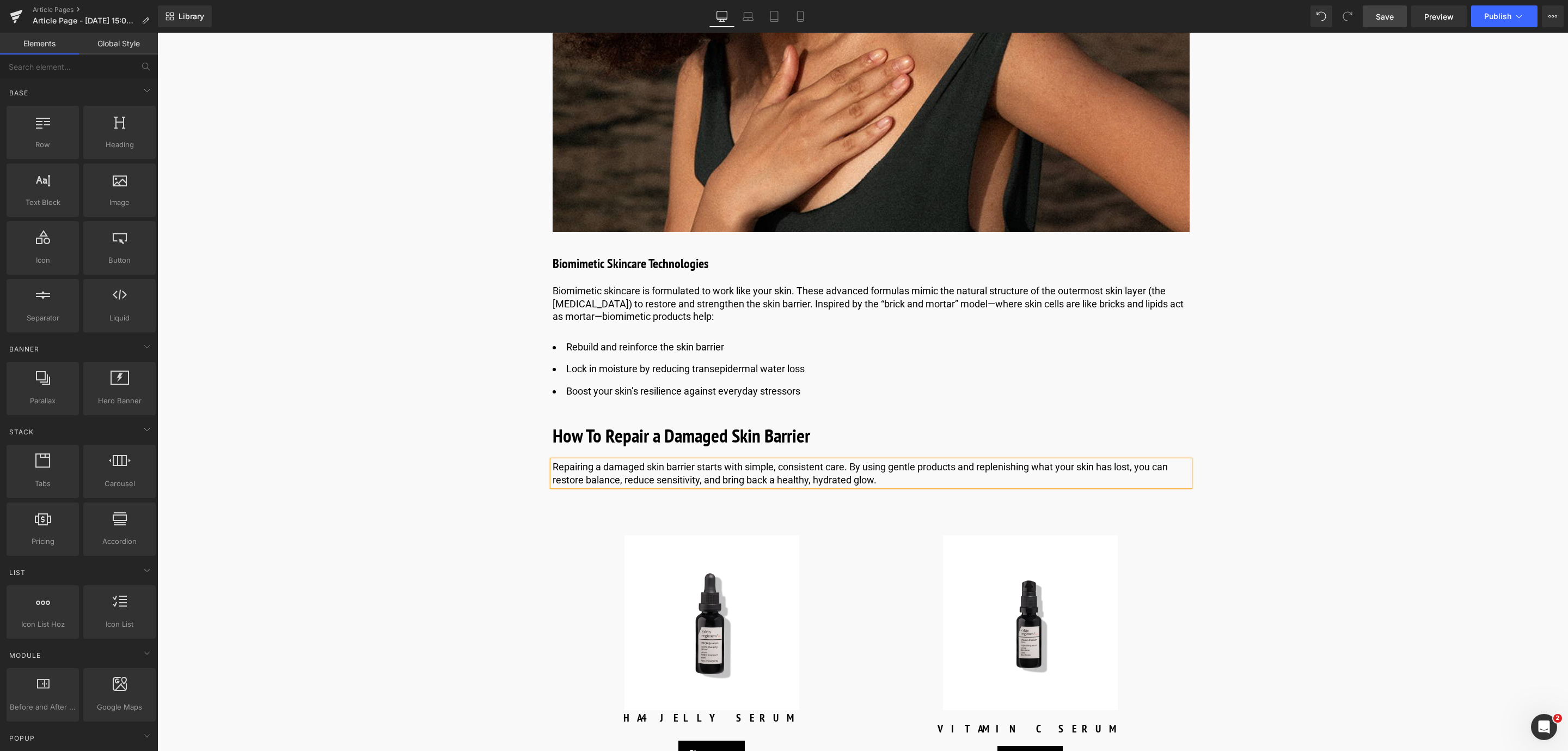
click at [1389, 10] on link "Save" at bounding box center [1385, 16] width 44 height 22
click at [892, 261] on link at bounding box center [897, 263] width 12 height 13
click at [891, 261] on icon at bounding box center [892, 264] width 6 height 7
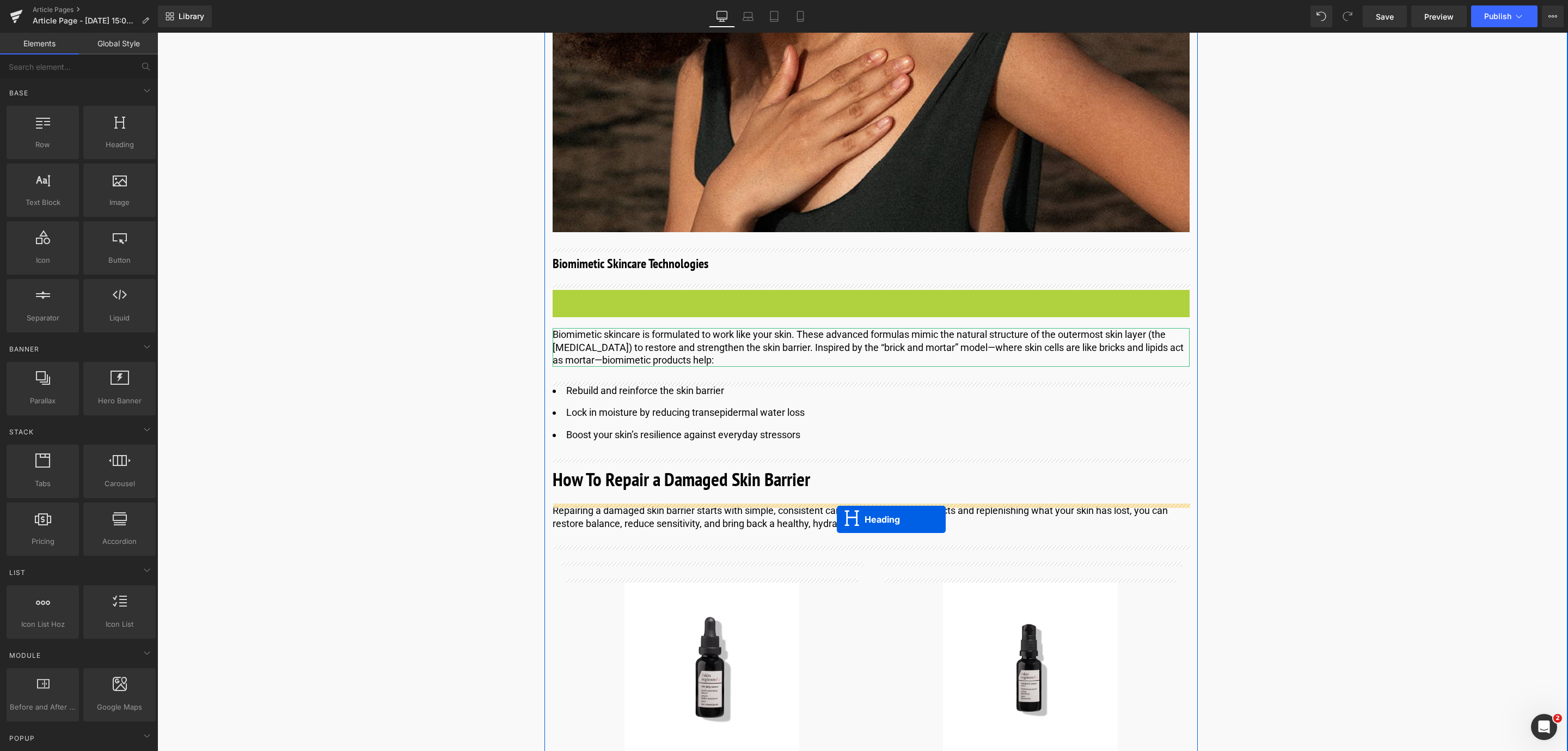
drag, startPoint x: 842, startPoint y: 301, endPoint x: 837, endPoint y: 518, distance: 217.1
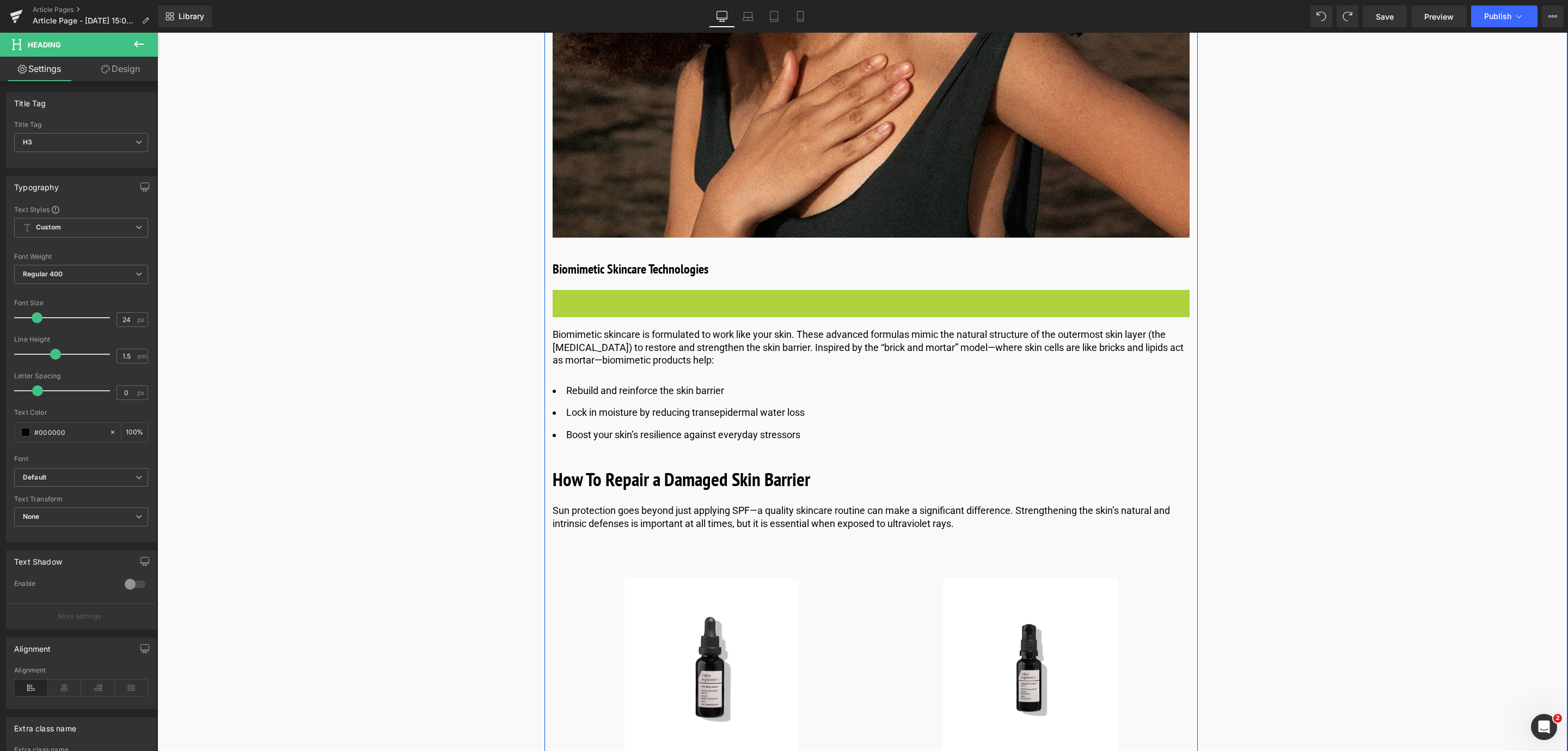
scroll to position [3075, 0]
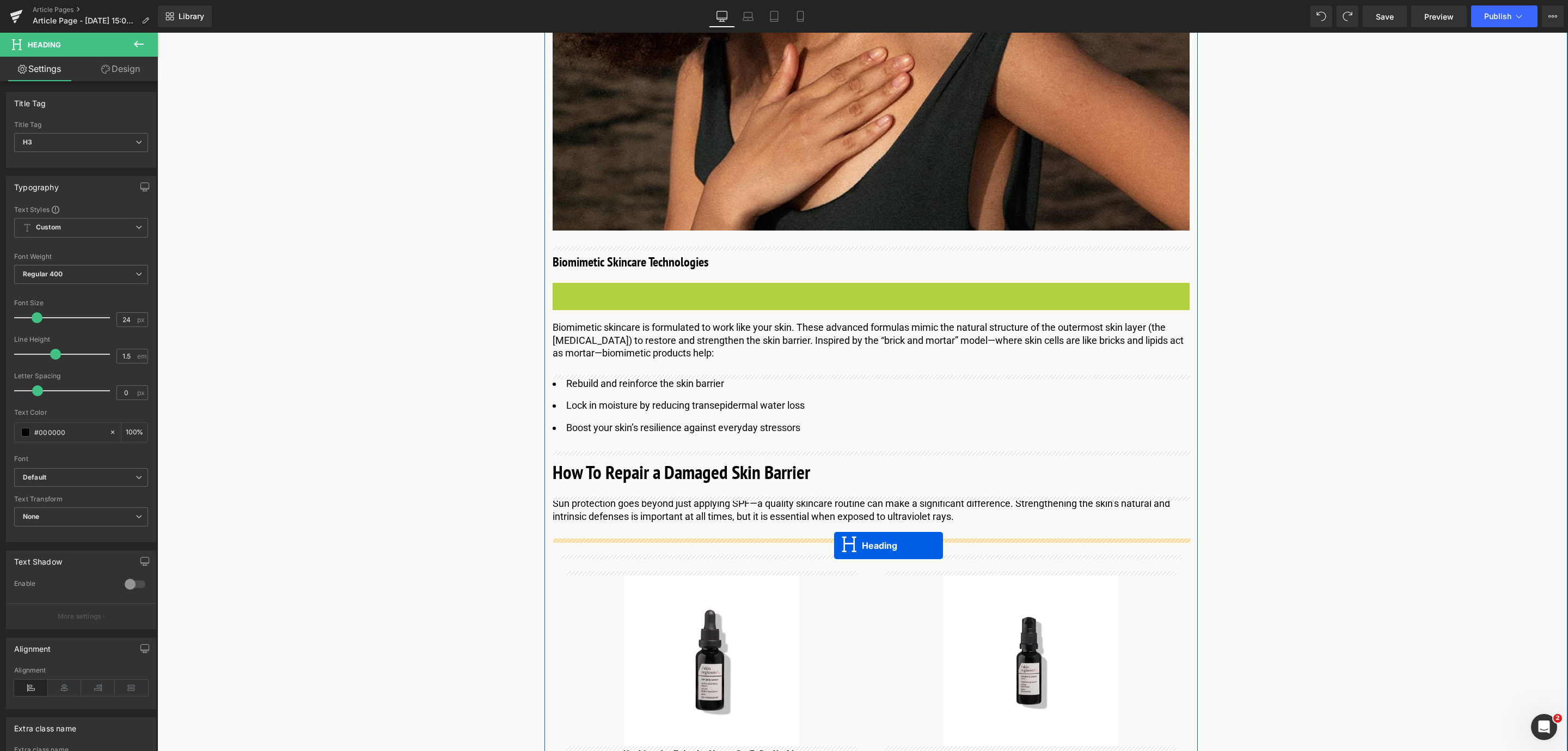
drag, startPoint x: 845, startPoint y: 301, endPoint x: 833, endPoint y: 543, distance: 242.3
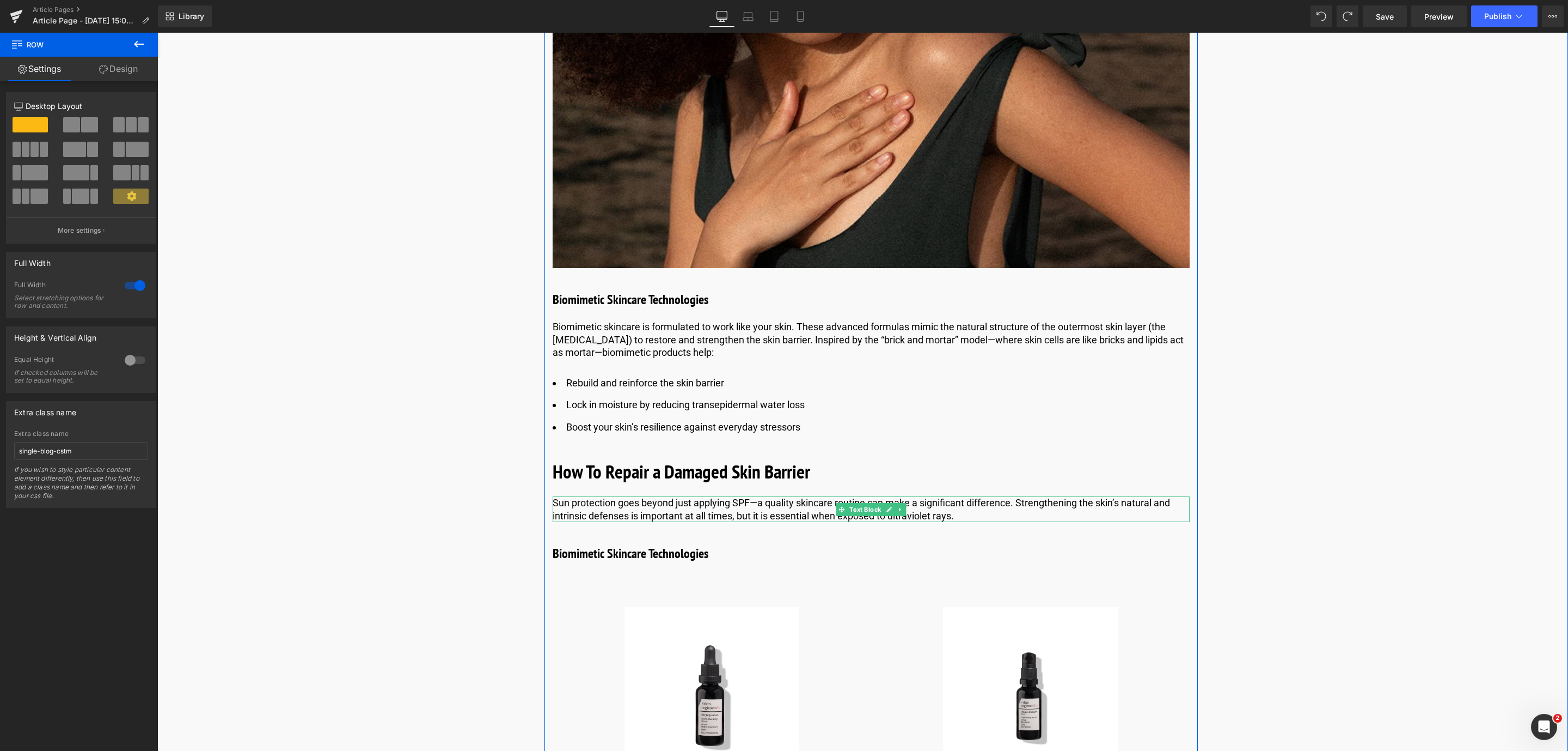
click at [580, 517] on p "Sun protection goes beyond just applying SPF—a quality skincare routine can mak…" at bounding box center [871, 509] width 637 height 26
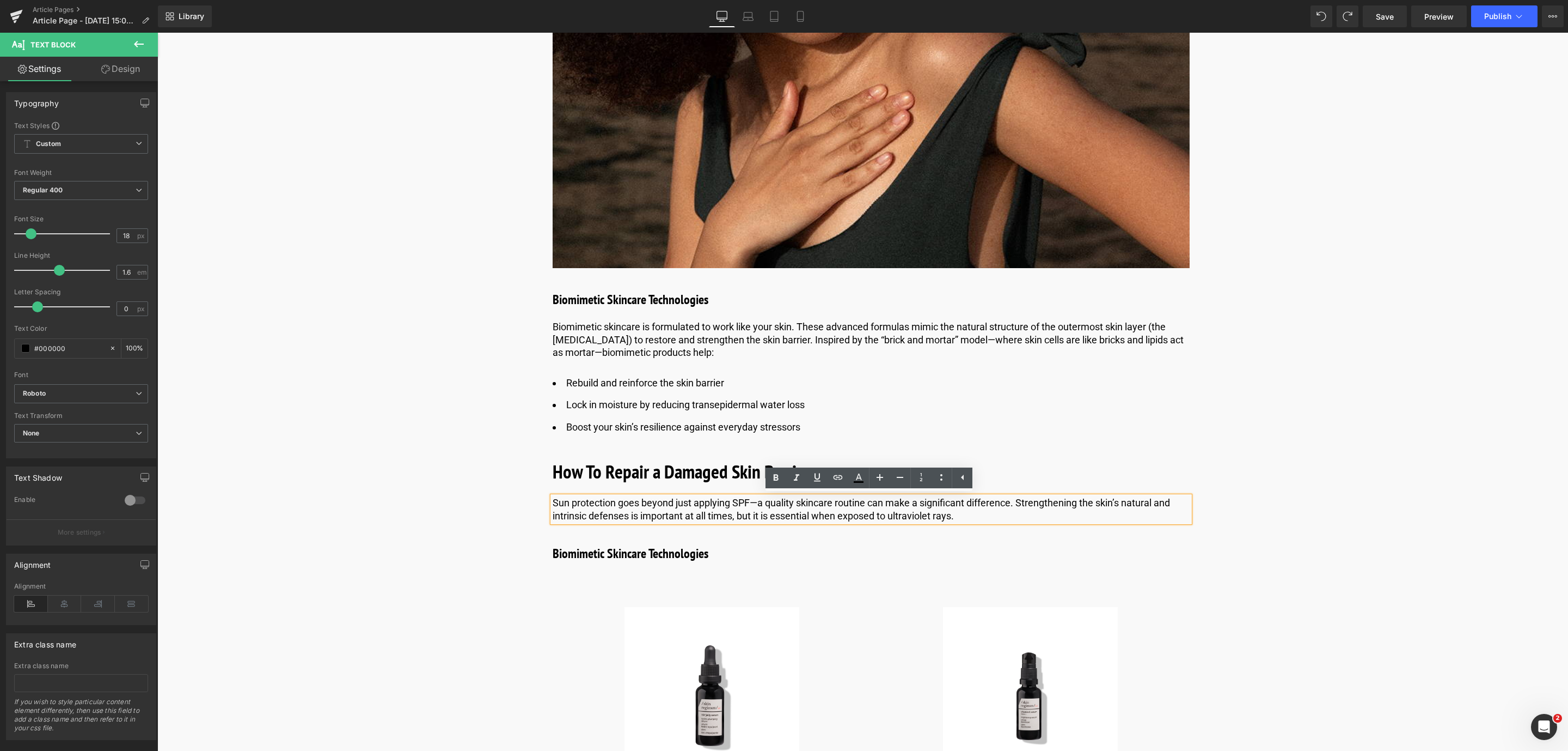
drag, startPoint x: 978, startPoint y: 512, endPoint x: 550, endPoint y: 498, distance: 428.2
click at [553, 498] on p "Sun protection goes beyond just applying SPF—a quality skincare routine can mak…" at bounding box center [871, 509] width 637 height 26
drag, startPoint x: 550, startPoint y: 498, endPoint x: 555, endPoint y: 502, distance: 6.4
click at [555, 502] on p "Repairing a damaged skin barrier starts with simple, consistent care. By using …" at bounding box center [871, 509] width 637 height 26
click at [1394, 12] on span "Save" at bounding box center [1385, 16] width 18 height 12
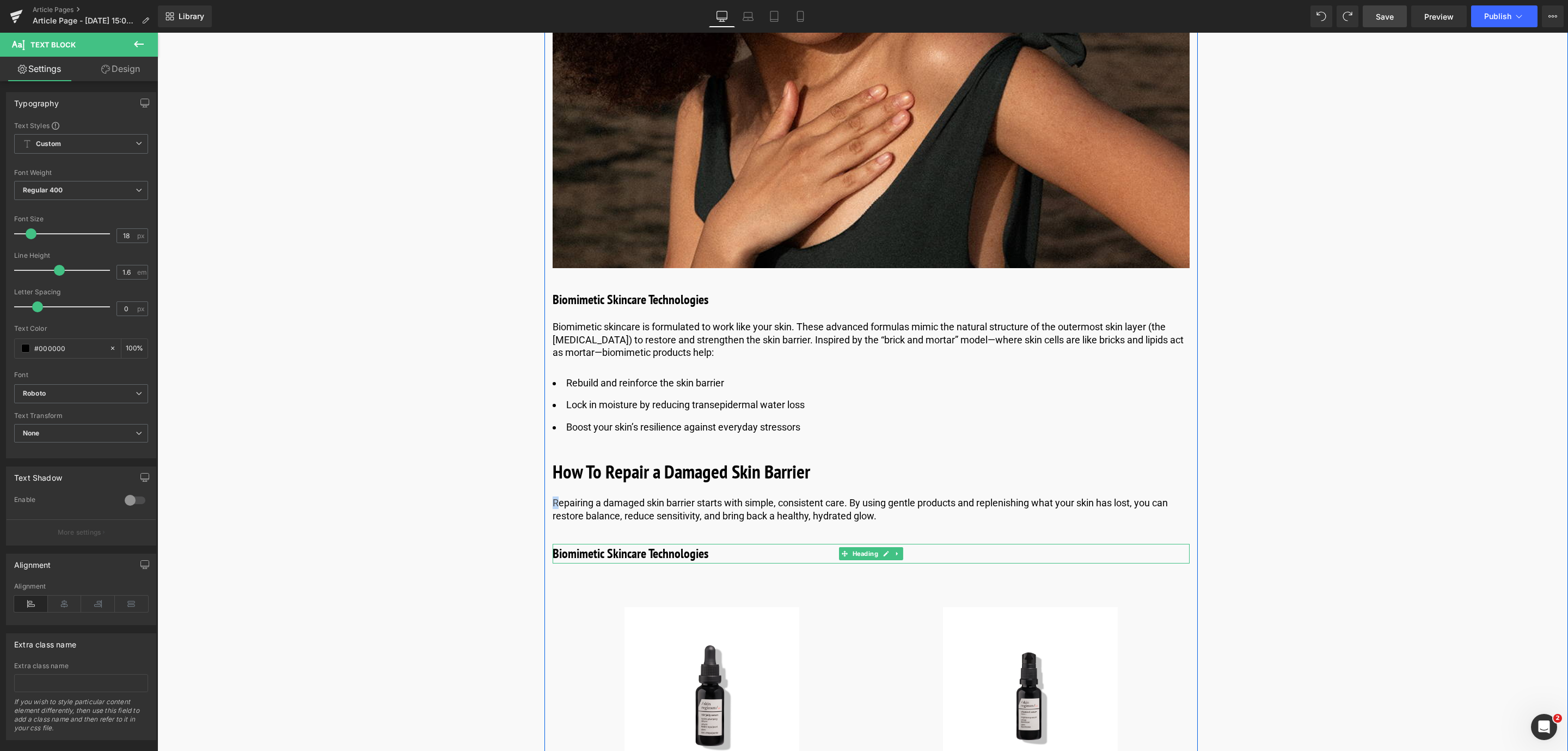
click at [583, 555] on h3 "Biomimetic Skincare Technologies" at bounding box center [871, 554] width 637 height 19
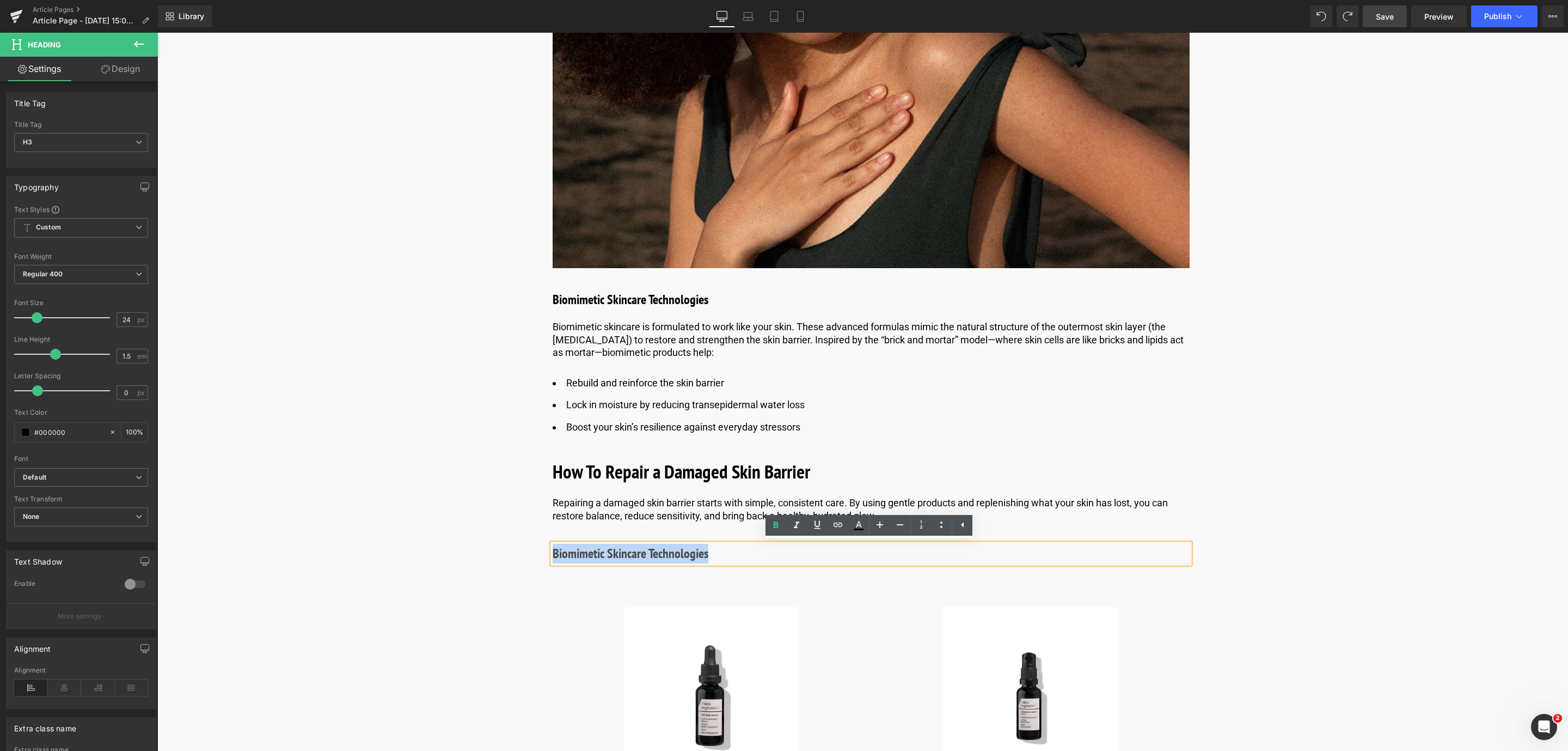
drag, startPoint x: 726, startPoint y: 559, endPoint x: 553, endPoint y: 551, distance: 173.2
click at [553, 551] on h3 "Biomimetic Skincare Technologies" at bounding box center [871, 554] width 637 height 19
paste div
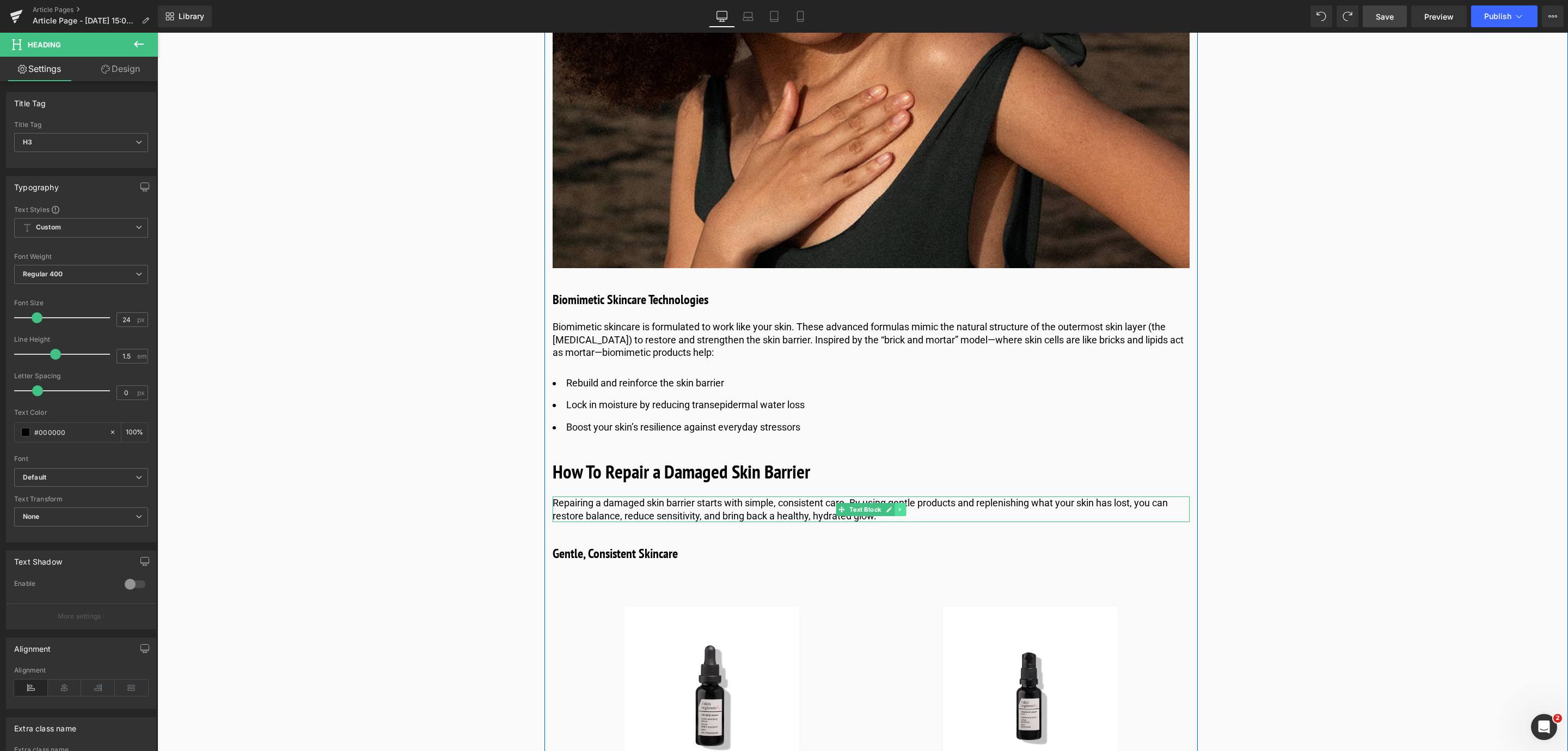
click at [901, 509] on icon at bounding box center [900, 509] width 6 height 7
click at [896, 507] on link at bounding box center [895, 509] width 12 height 13
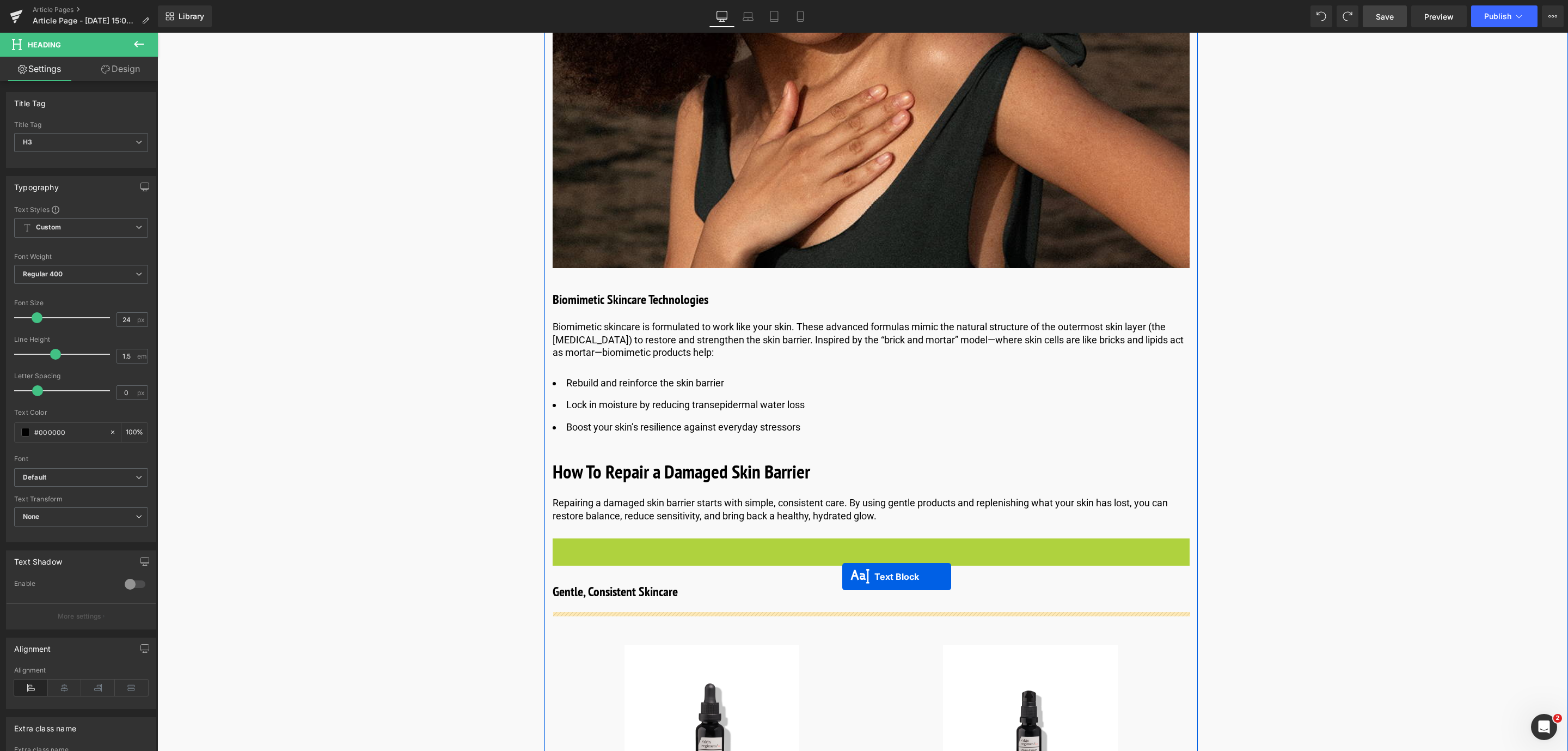
drag, startPoint x: 844, startPoint y: 548, endPoint x: 842, endPoint y: 577, distance: 29.1
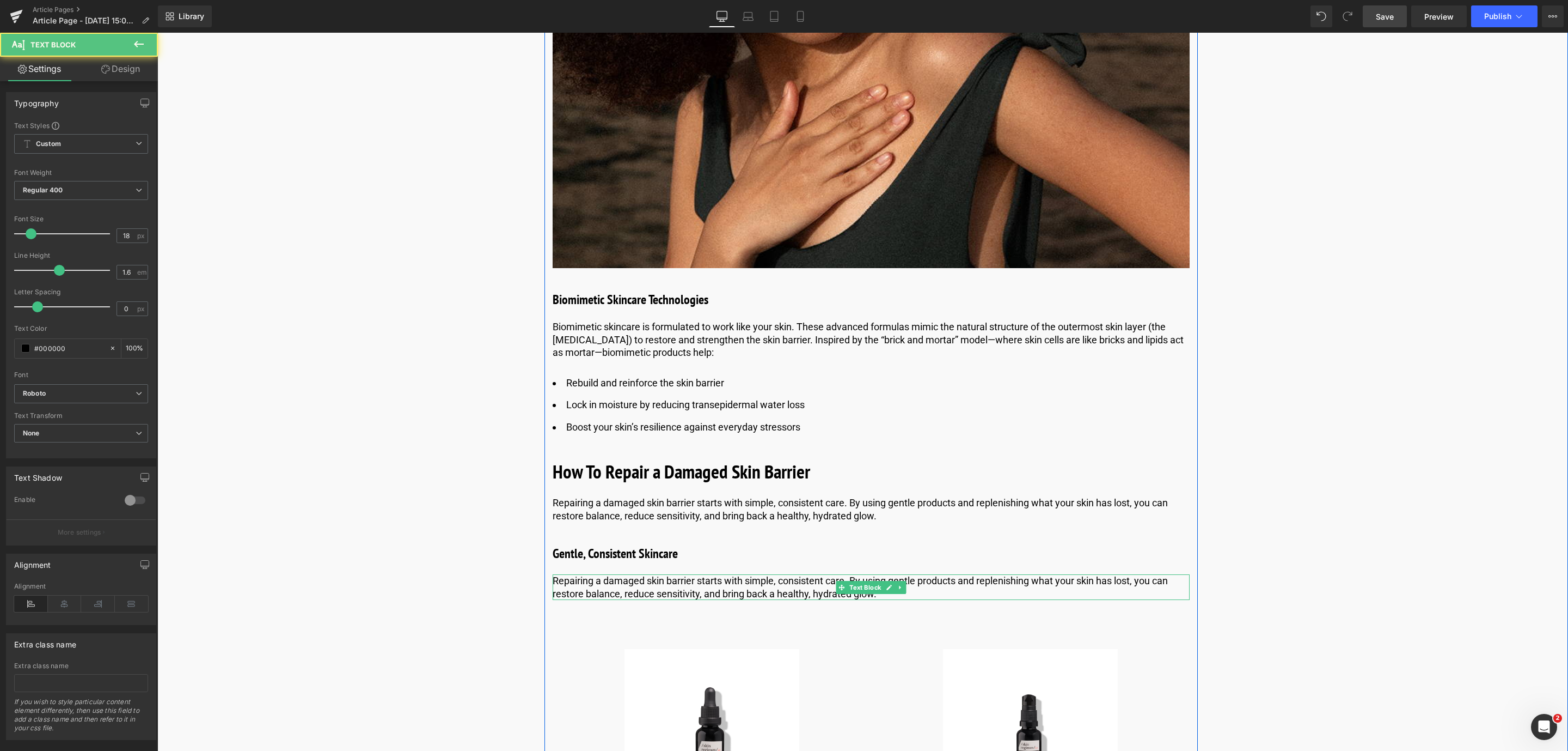
click at [741, 587] on p "Repairing a damaged skin barrier starts with simple, consistent care. By using …" at bounding box center [871, 587] width 637 height 26
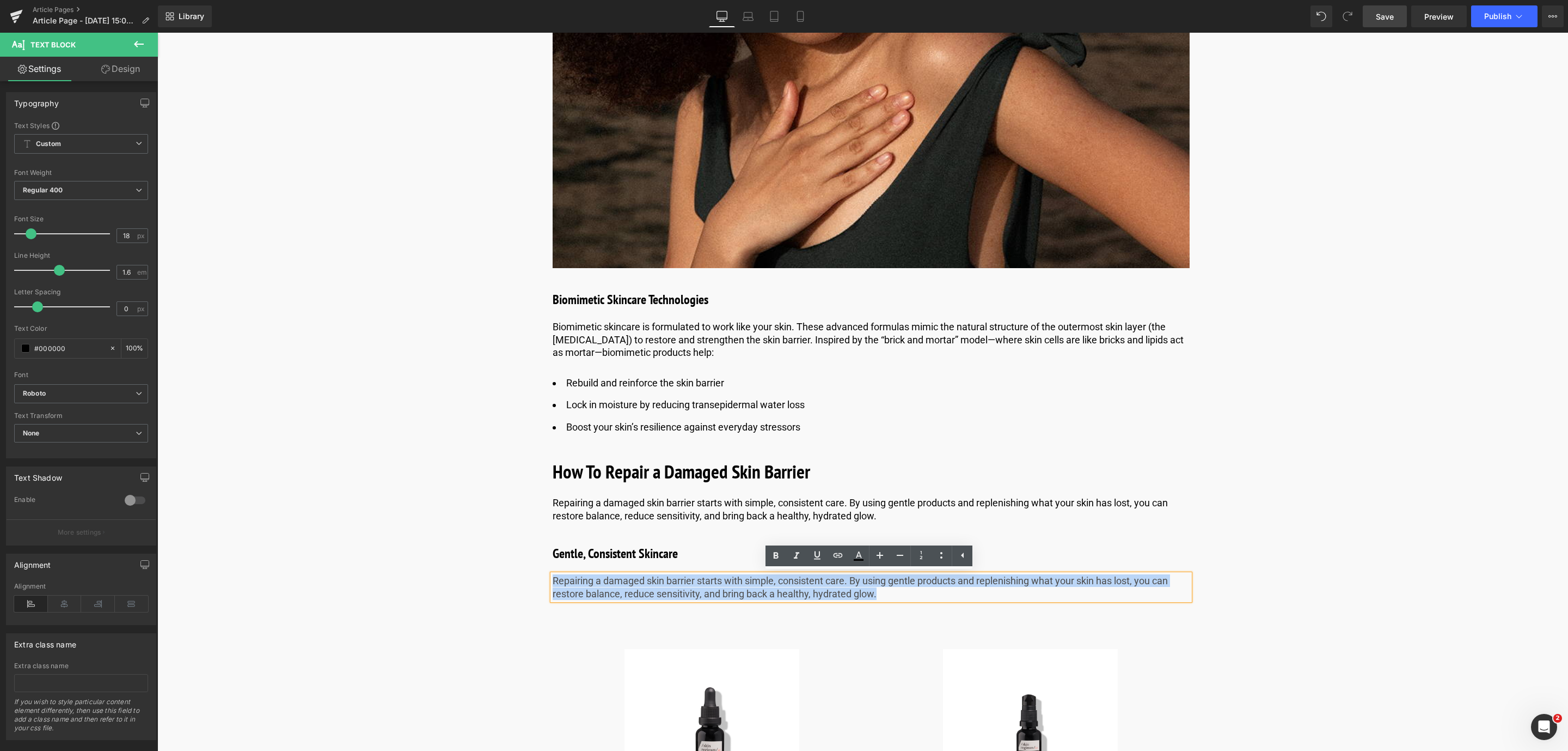
drag, startPoint x: 896, startPoint y: 596, endPoint x: 544, endPoint y: 573, distance: 352.8
paste div
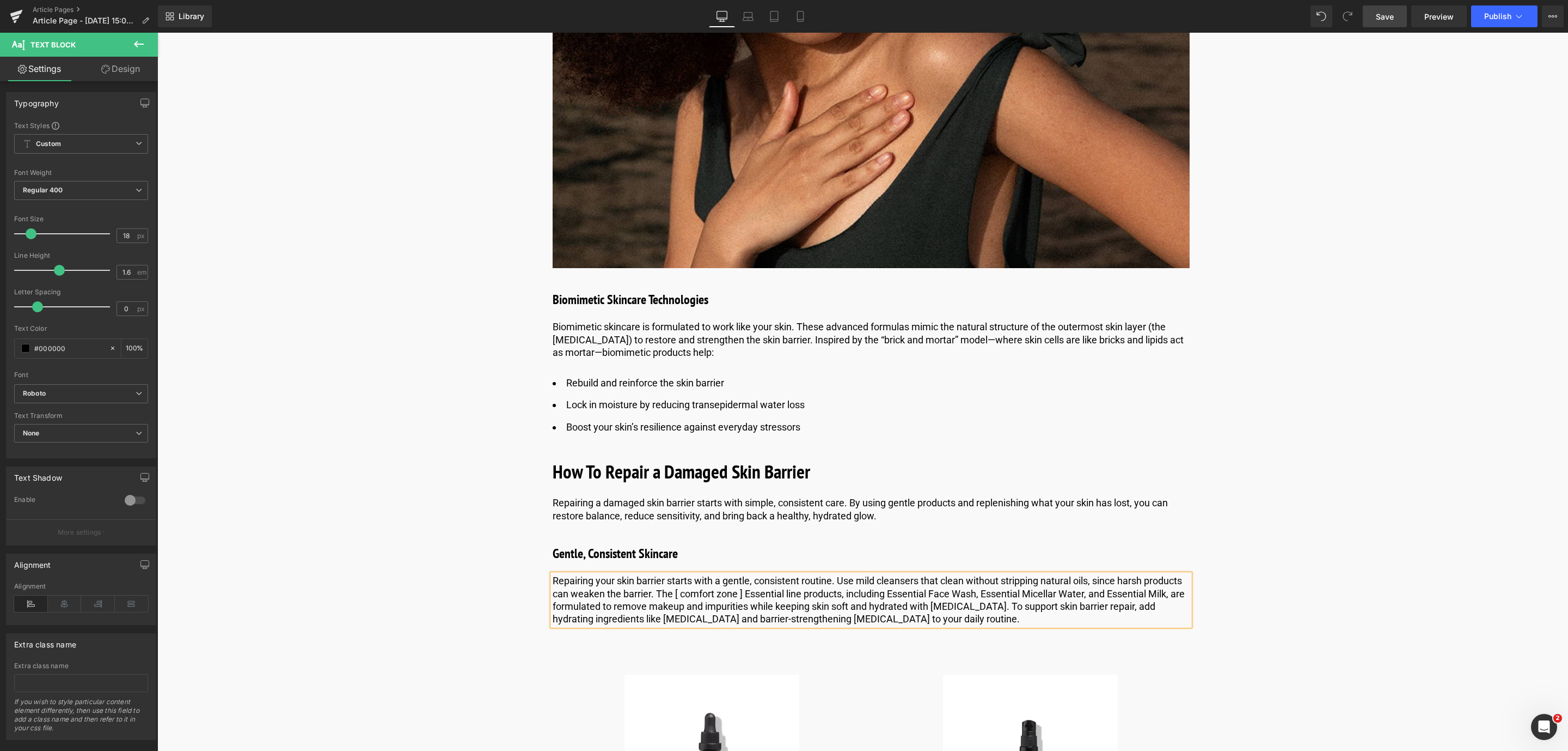
click at [1391, 25] on link "Save" at bounding box center [1385, 16] width 44 height 22
click at [895, 553] on icon at bounding box center [896, 554] width 2 height 4
click at [892, 554] on icon at bounding box center [892, 554] width 6 height 6
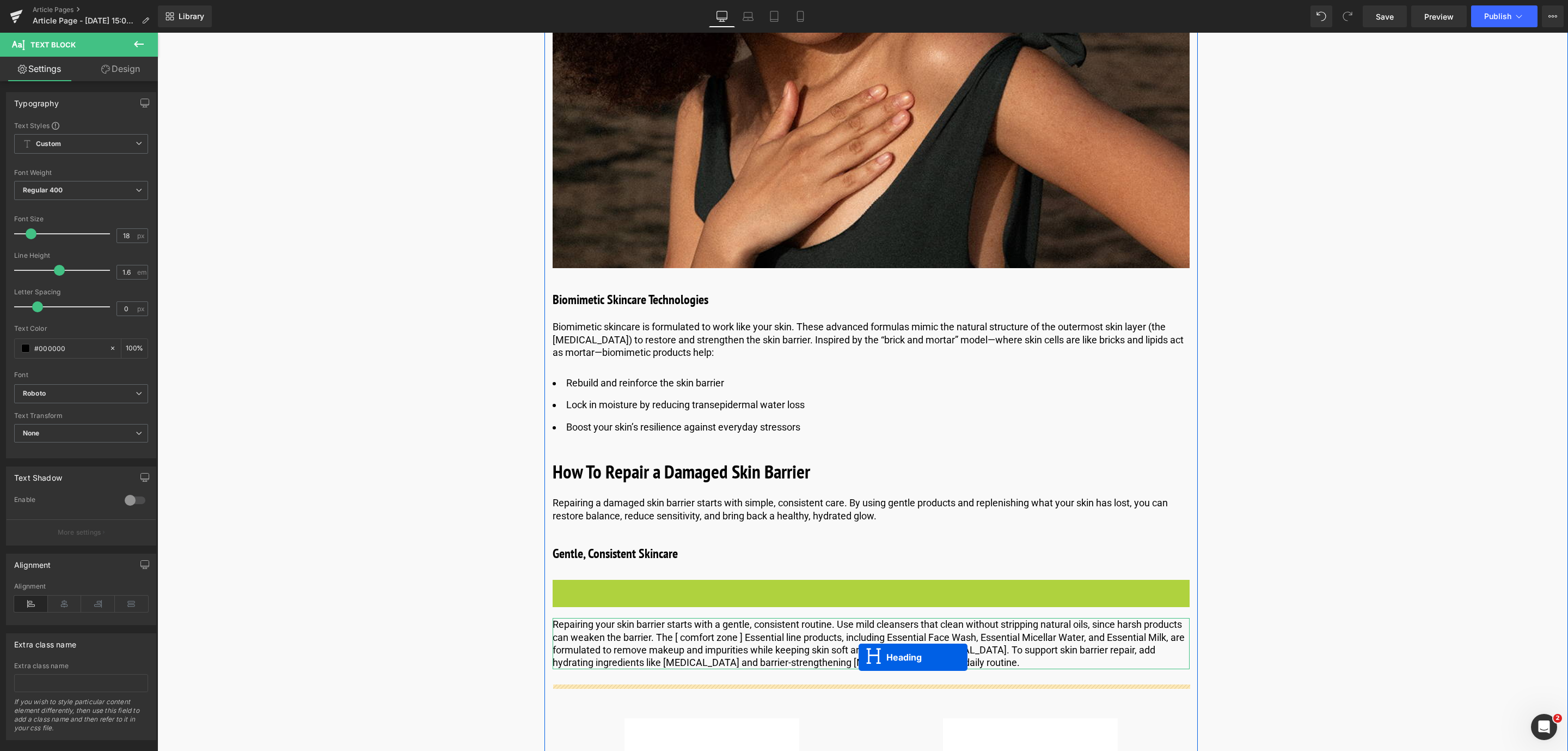
drag, startPoint x: 842, startPoint y: 586, endPoint x: 859, endPoint y: 657, distance: 73.0
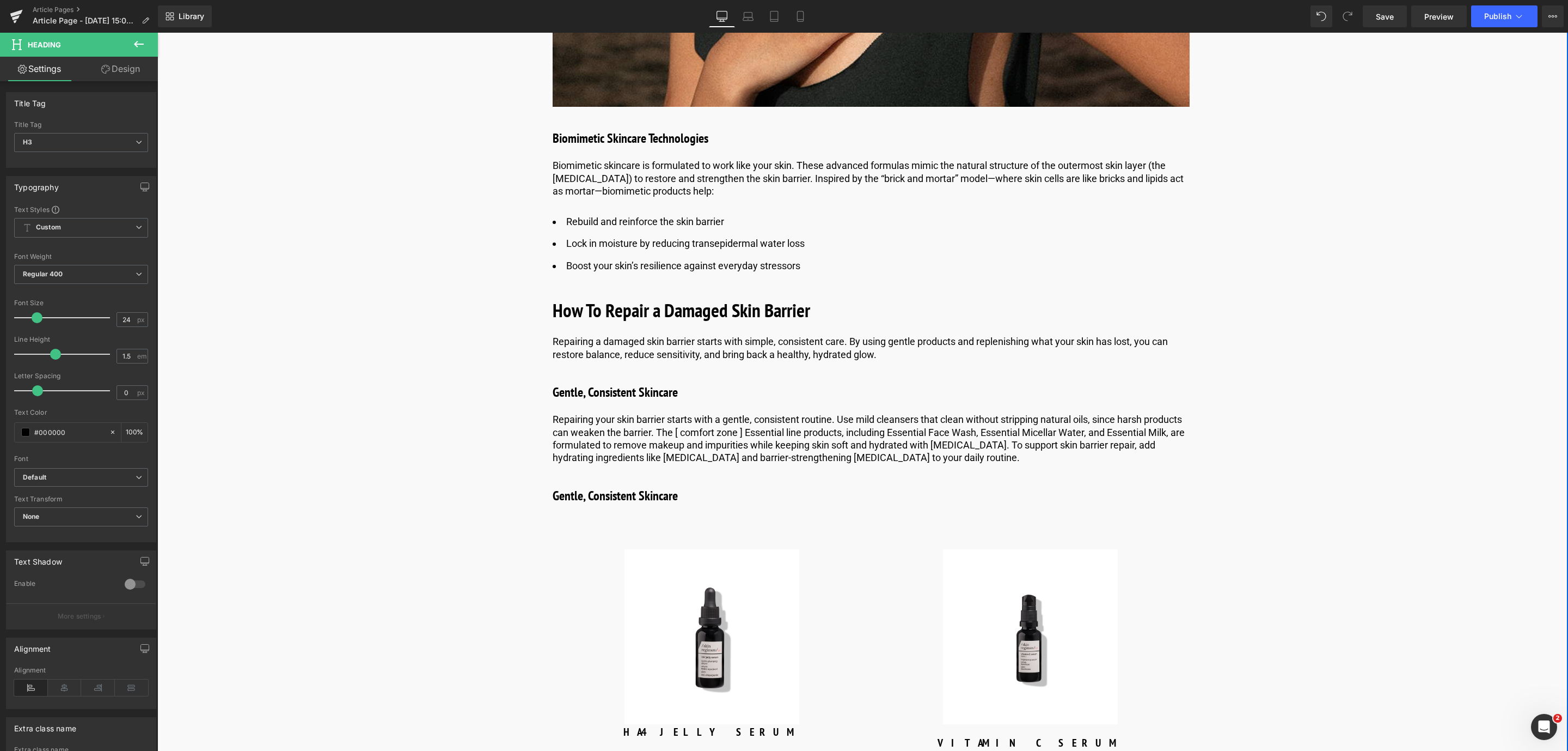
scroll to position [3199, 0]
click at [611, 489] on h3 "Gentle, Consistent Skincare" at bounding box center [871, 495] width 637 height 19
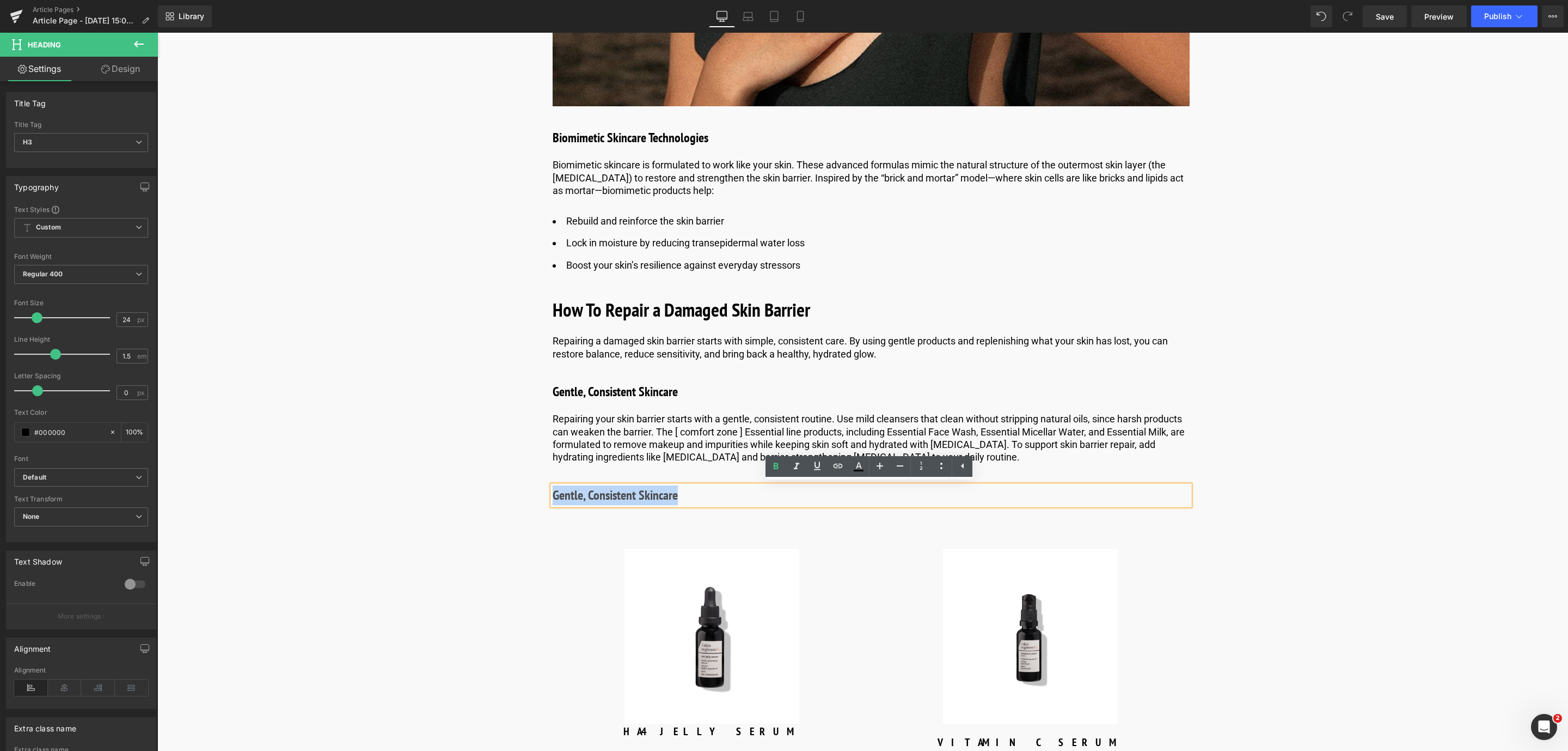
drag, startPoint x: 707, startPoint y: 491, endPoint x: 544, endPoint y: 492, distance: 163.0
paste div
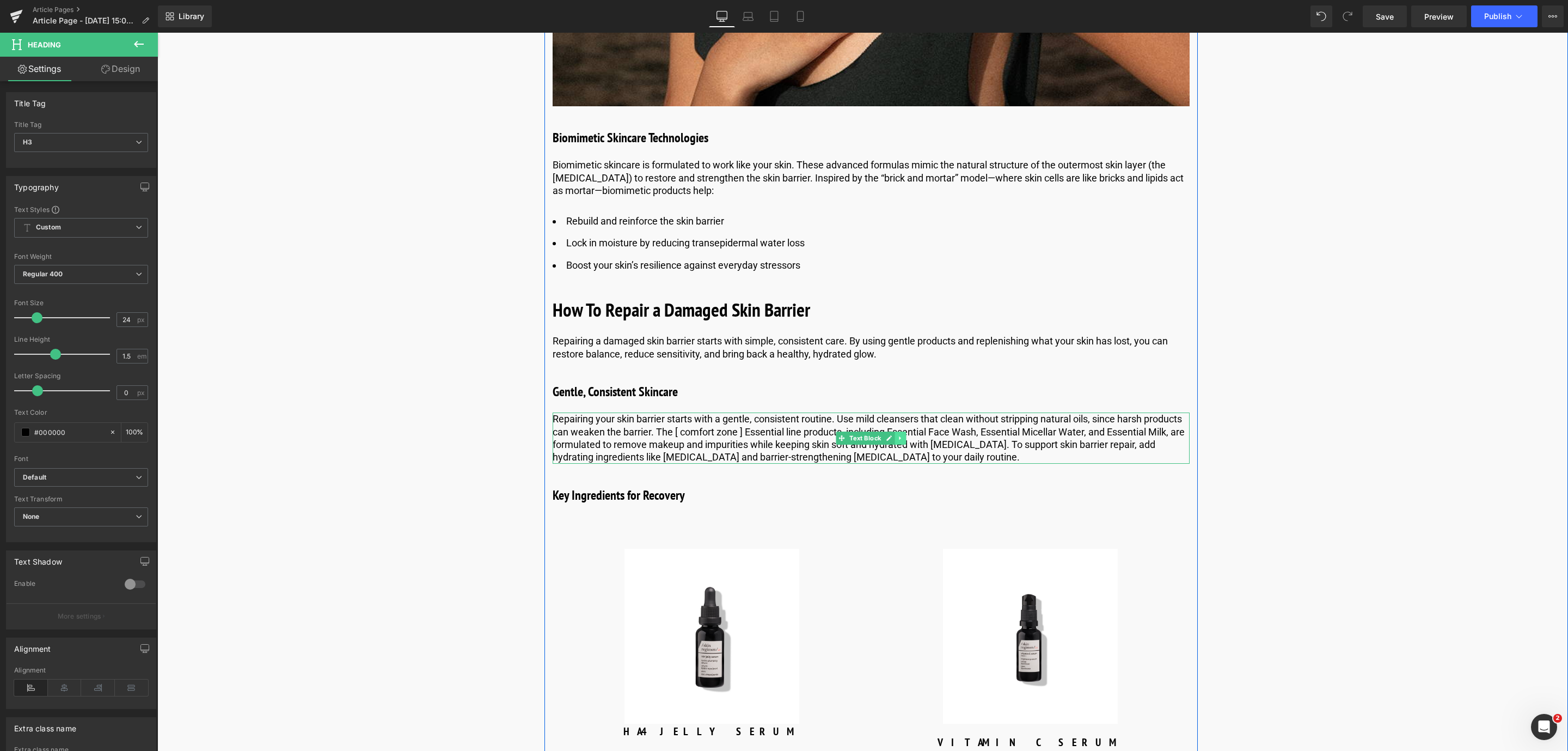
click at [901, 436] on icon at bounding box center [900, 438] width 6 height 7
click at [896, 438] on link at bounding box center [895, 437] width 12 height 13
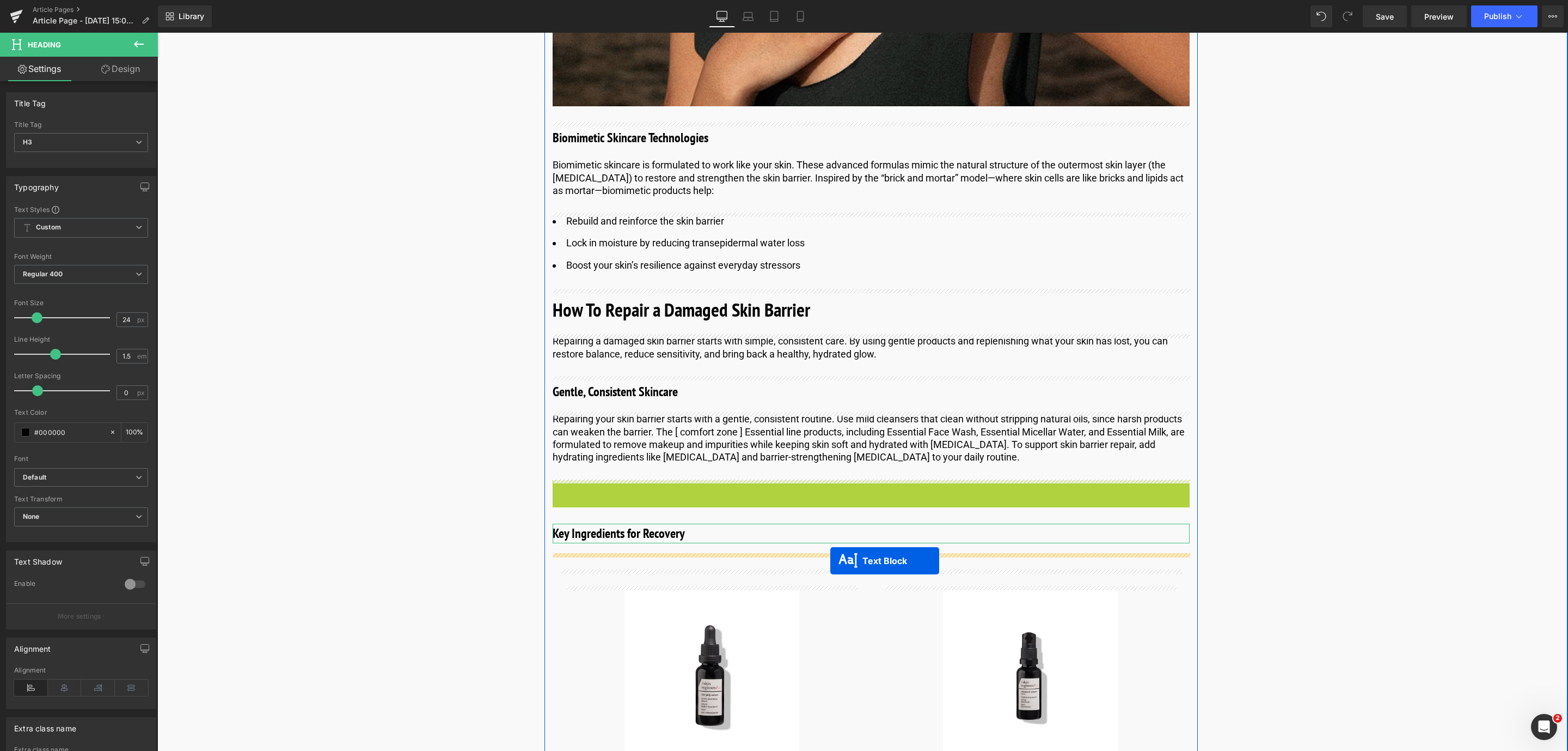
drag, startPoint x: 839, startPoint y: 502, endPoint x: 830, endPoint y: 559, distance: 57.7
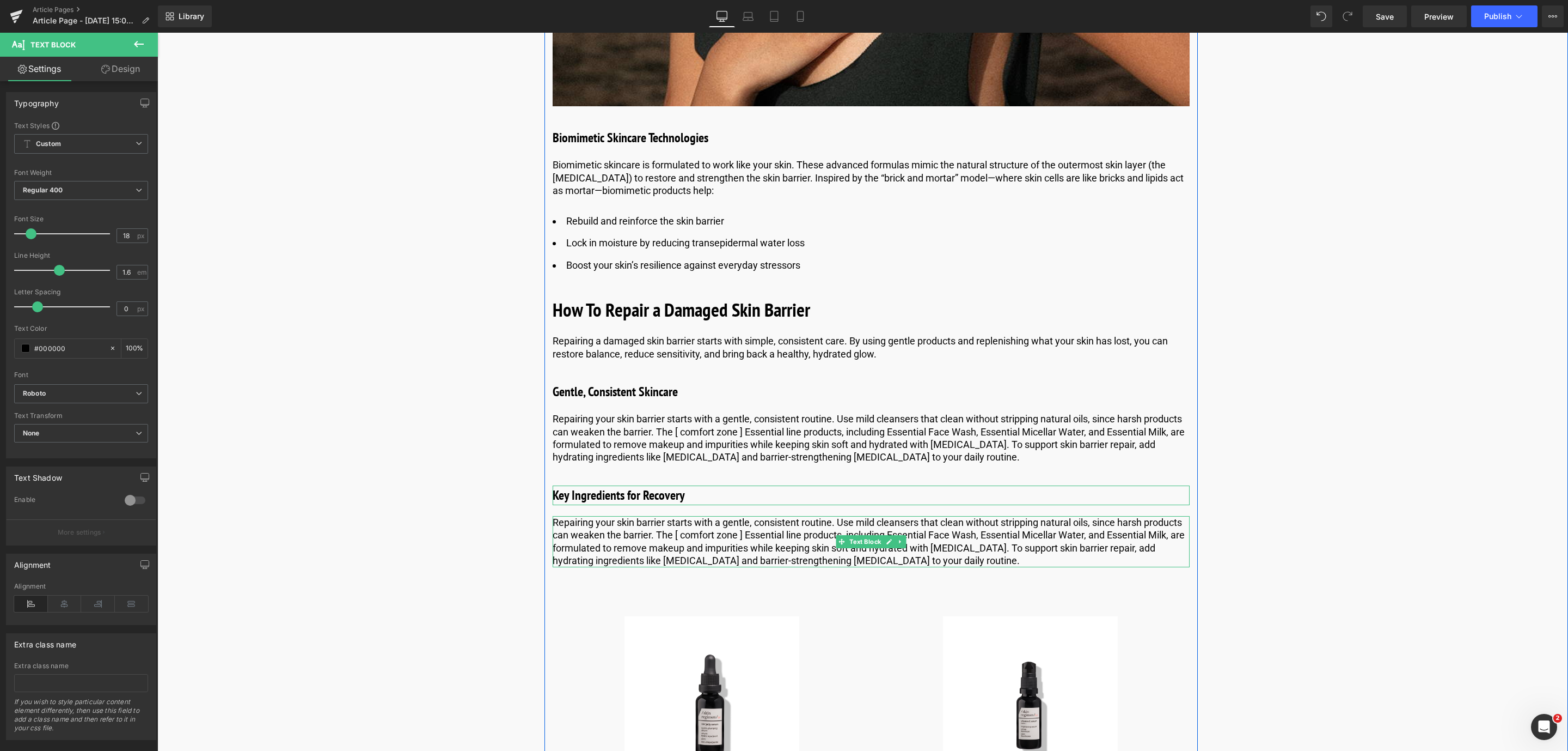
click at [677, 549] on p "Repairing your skin barrier starts with a gentle, consistent routine. Use mild …" at bounding box center [871, 541] width 637 height 51
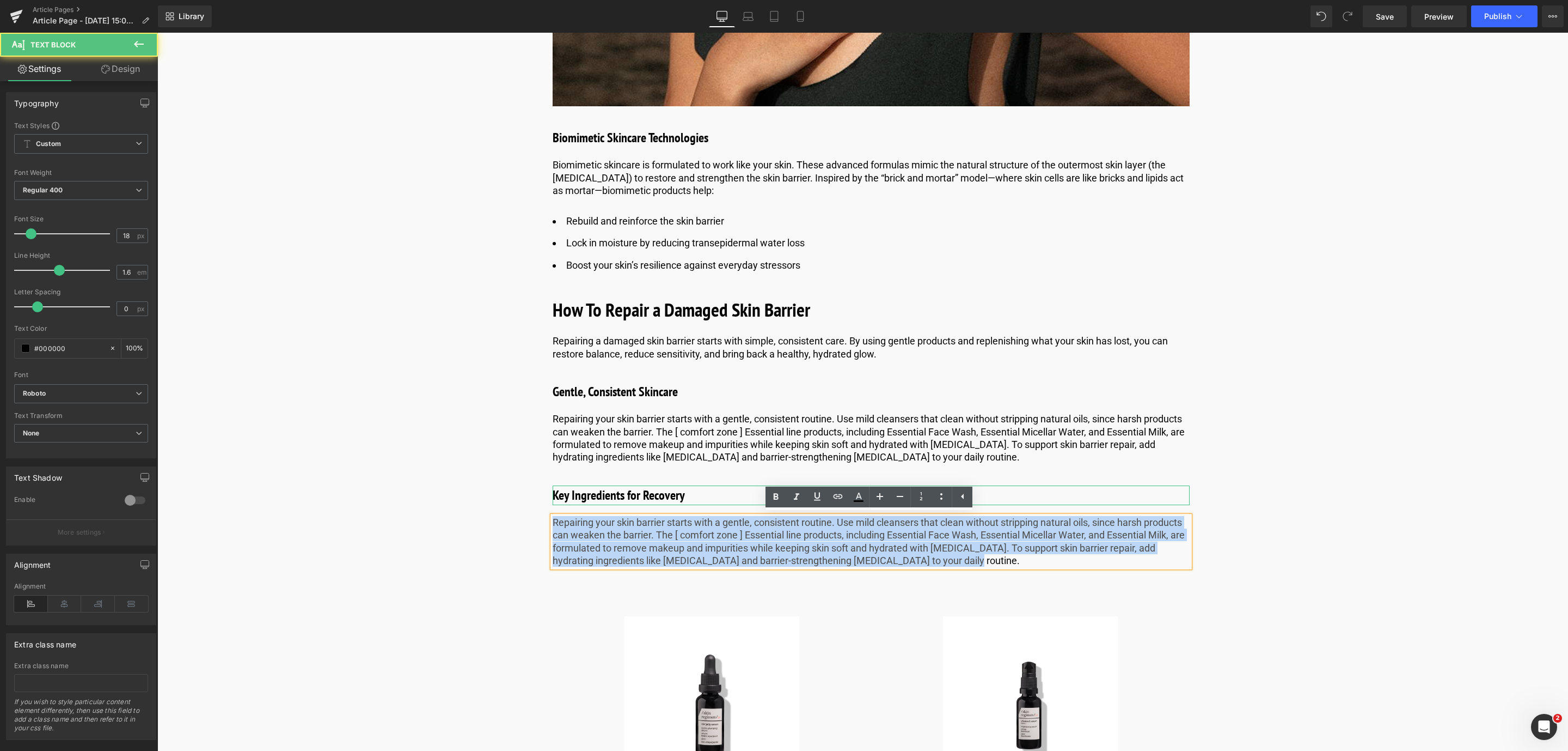
drag, startPoint x: 973, startPoint y: 560, endPoint x: 488, endPoint y: 509, distance: 487.7
paste div
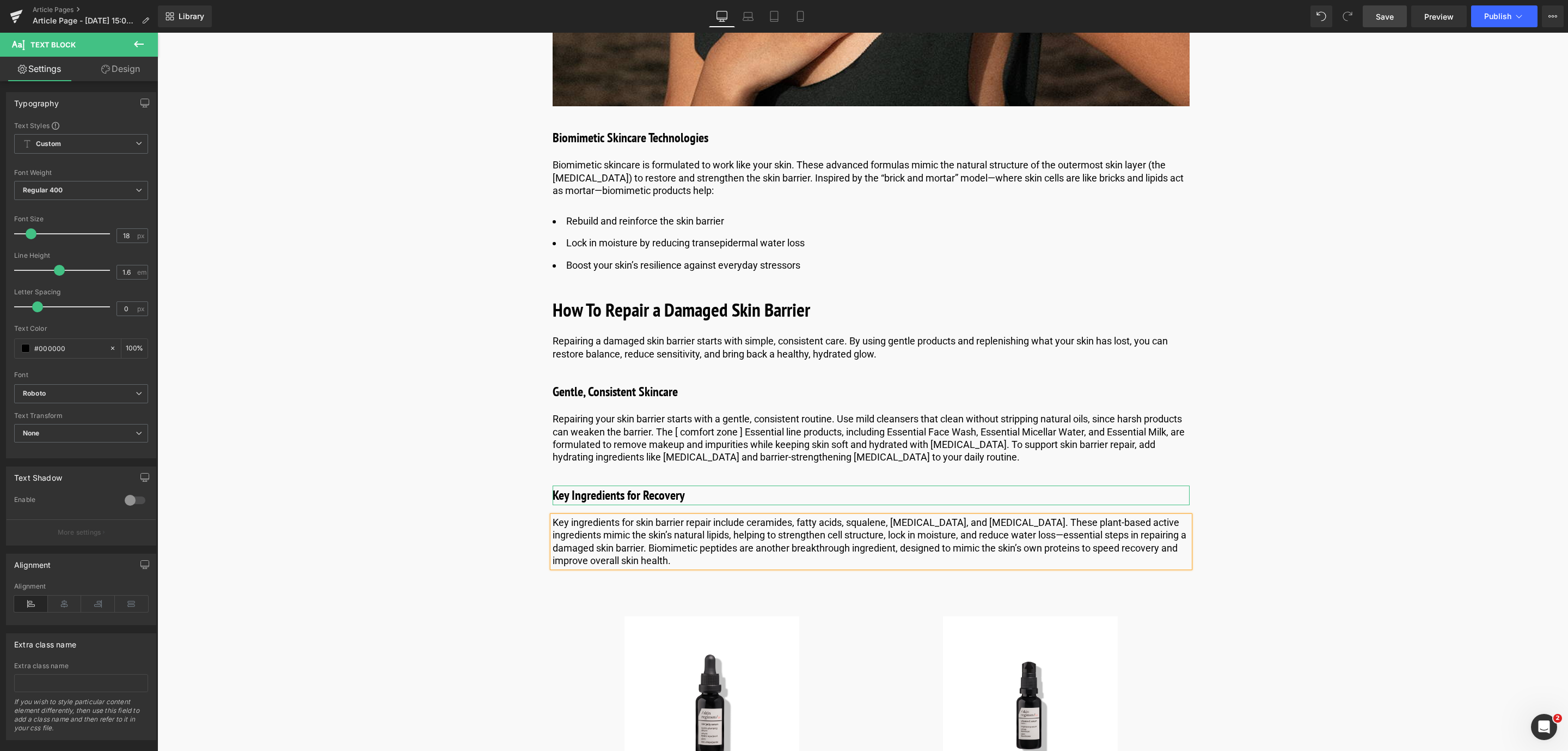
click at [1382, 15] on span "Save" at bounding box center [1385, 16] width 18 height 12
click at [1380, 25] on link "Save" at bounding box center [1385, 16] width 44 height 22
click at [1382, 11] on span "Save" at bounding box center [1385, 16] width 18 height 12
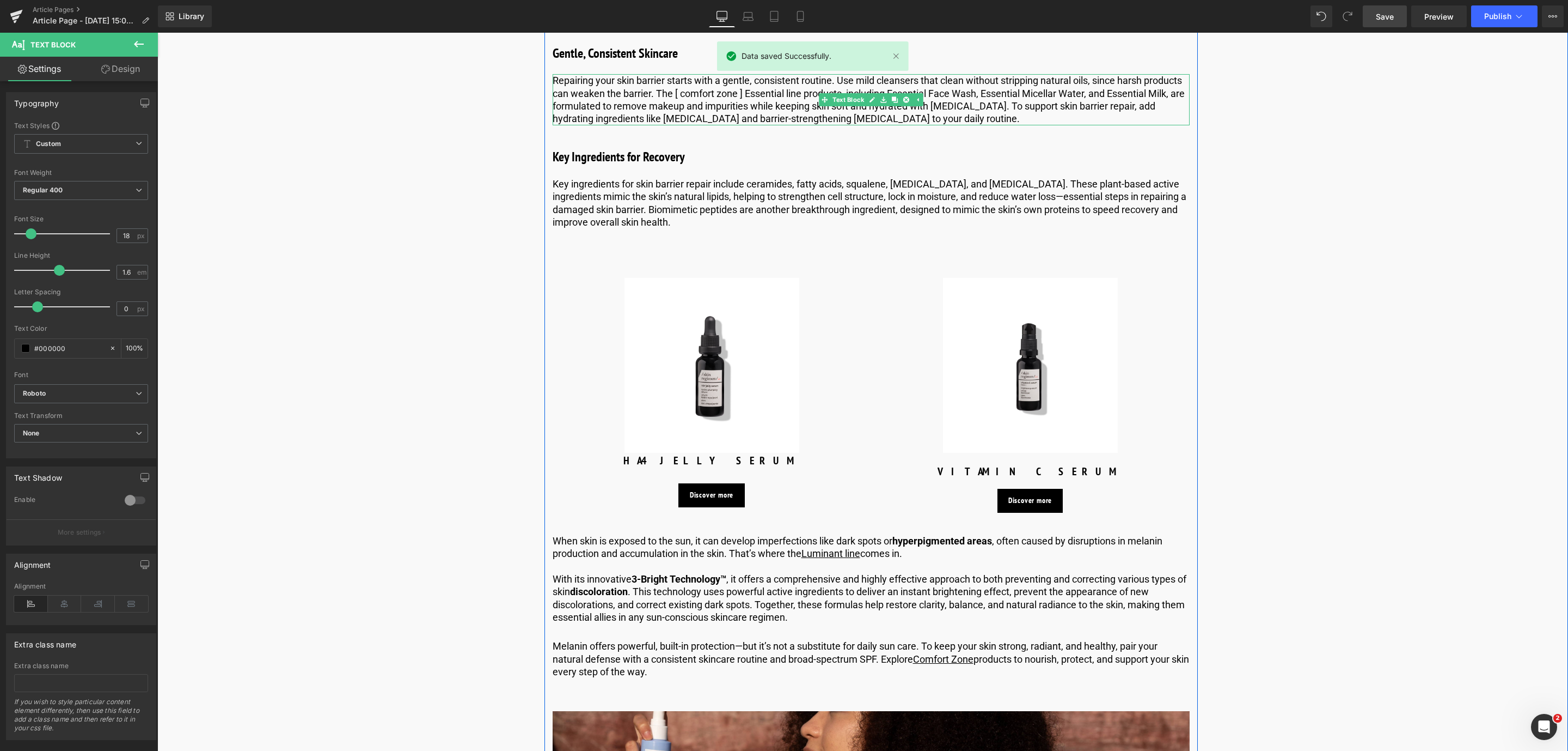
scroll to position [3538, 0]
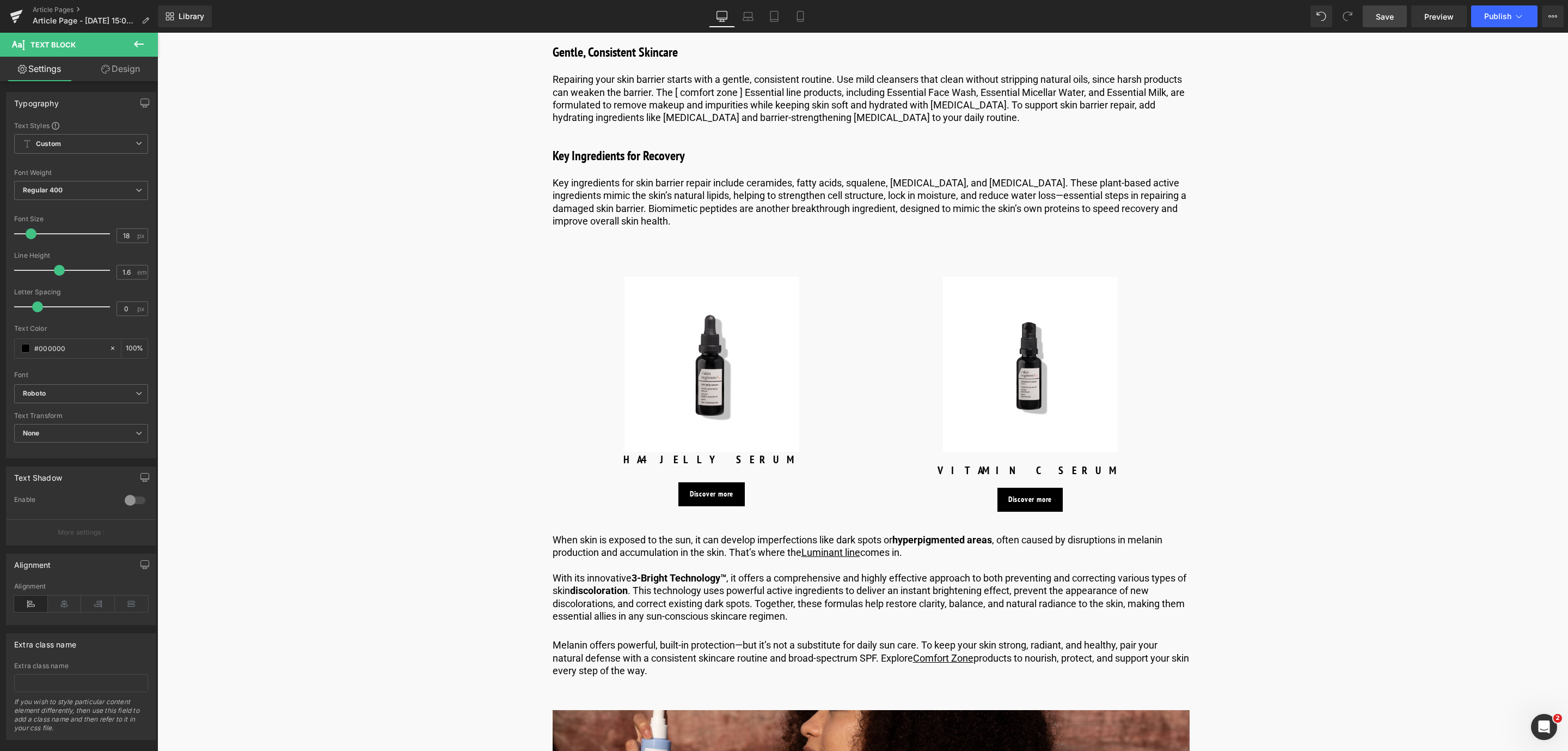
click at [1377, 15] on span "Save" at bounding box center [1385, 16] width 18 height 12
